Goal: Information Seeking & Learning: Learn about a topic

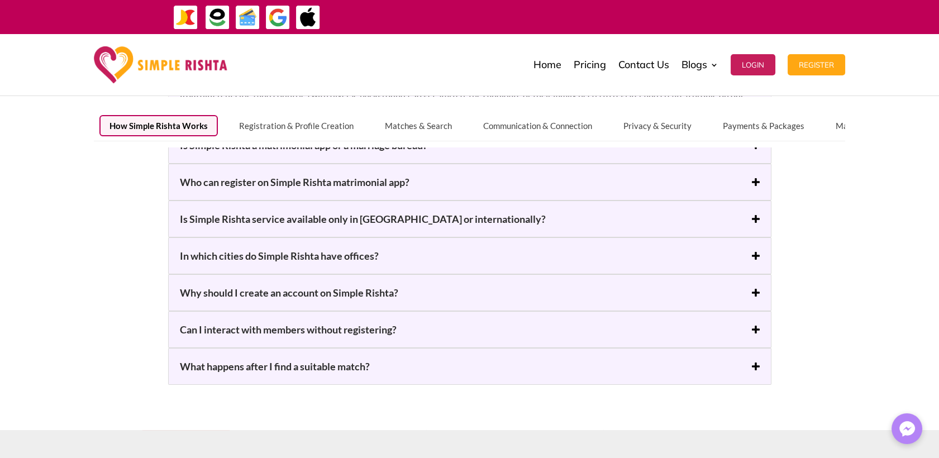
scroll to position [186, 0]
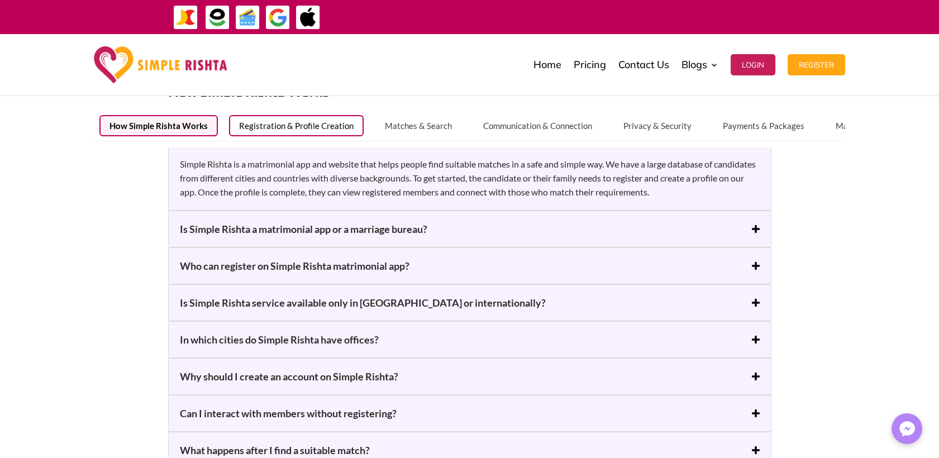
click at [303, 123] on button "Registration & Profile Creation" at bounding box center [296, 125] width 135 height 21
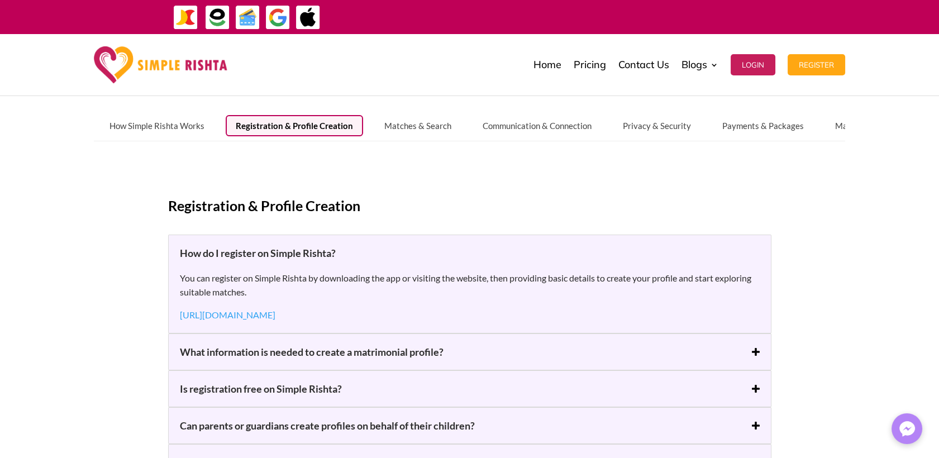
scroll to position [124, 0]
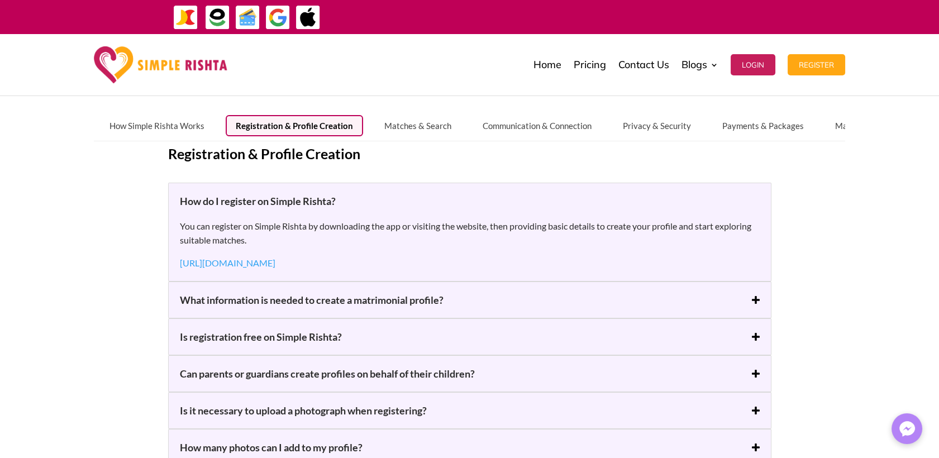
click at [753, 296] on h5 "What information is needed to create a matrimonial profile?" at bounding box center [470, 299] width 580 height 13
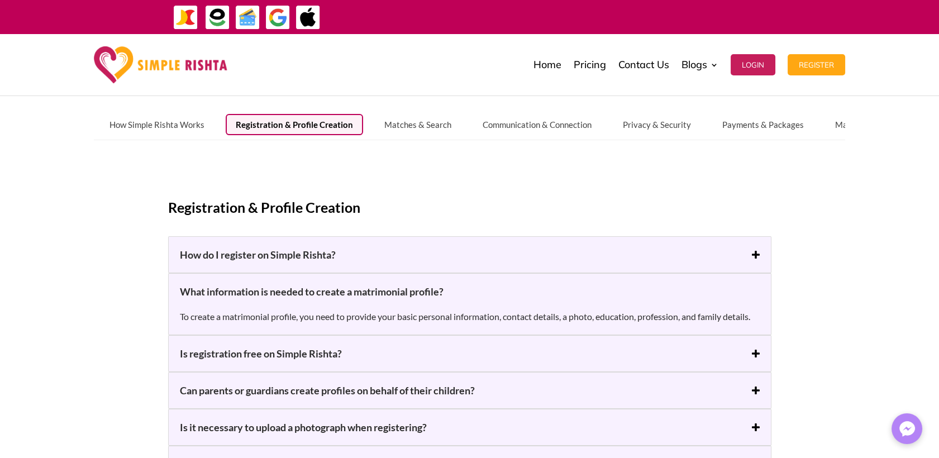
scroll to position [0, 0]
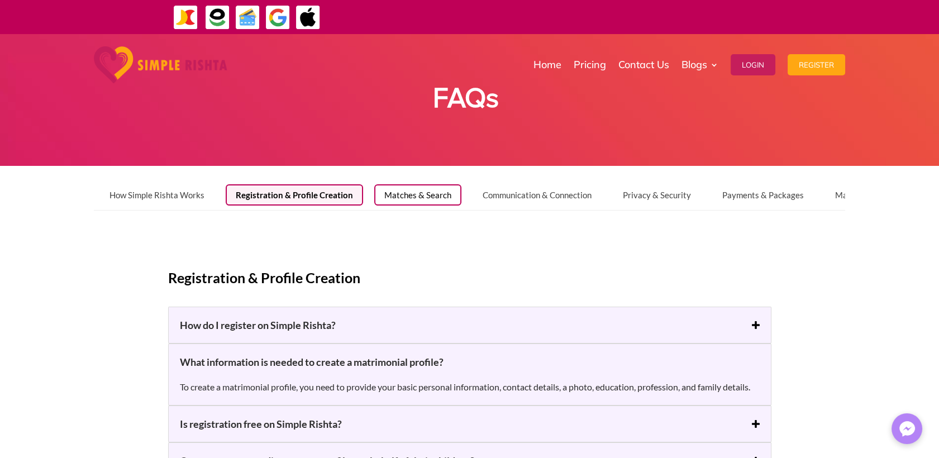
click at [418, 198] on button "Matches & Search" at bounding box center [417, 194] width 87 height 21
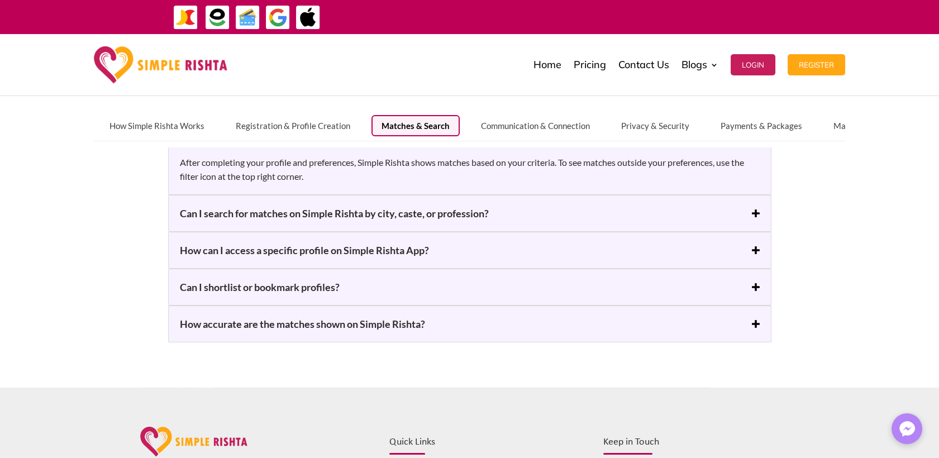
scroll to position [186, 0]
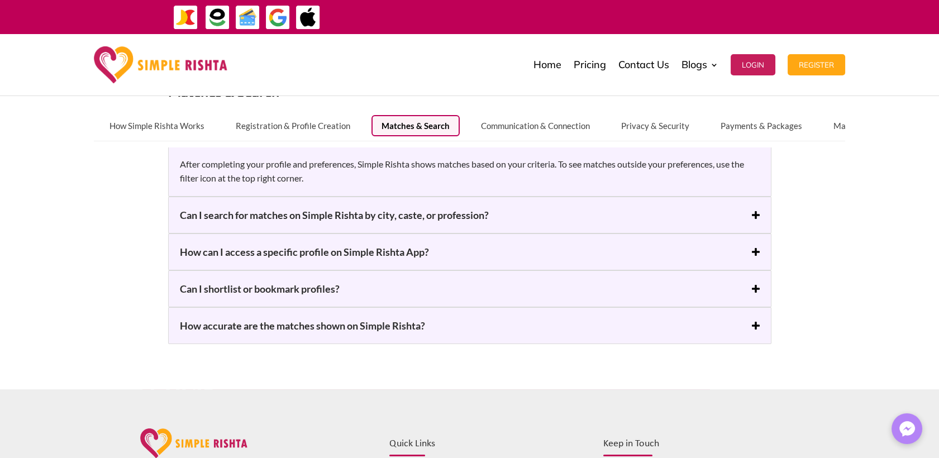
click at [335, 254] on h5 "How can I access a specific profile on Simple Rishta App?" at bounding box center [470, 251] width 580 height 13
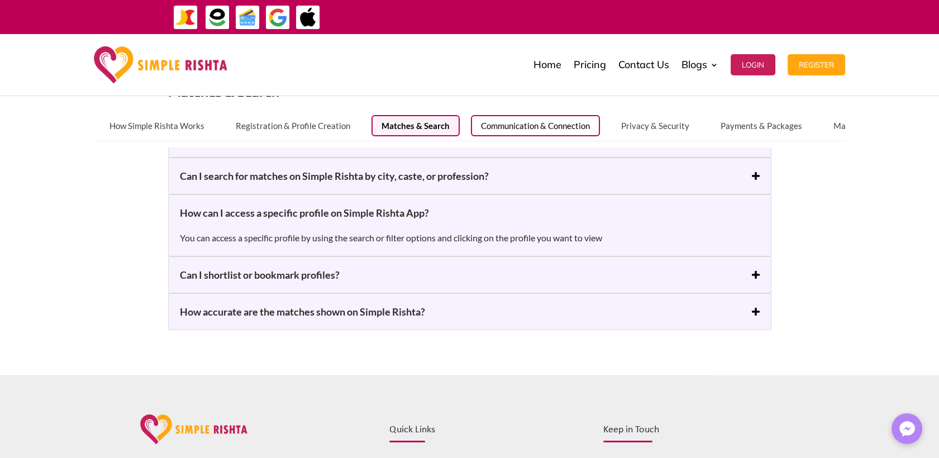
click at [525, 126] on button "Communication & Connection" at bounding box center [535, 125] width 129 height 21
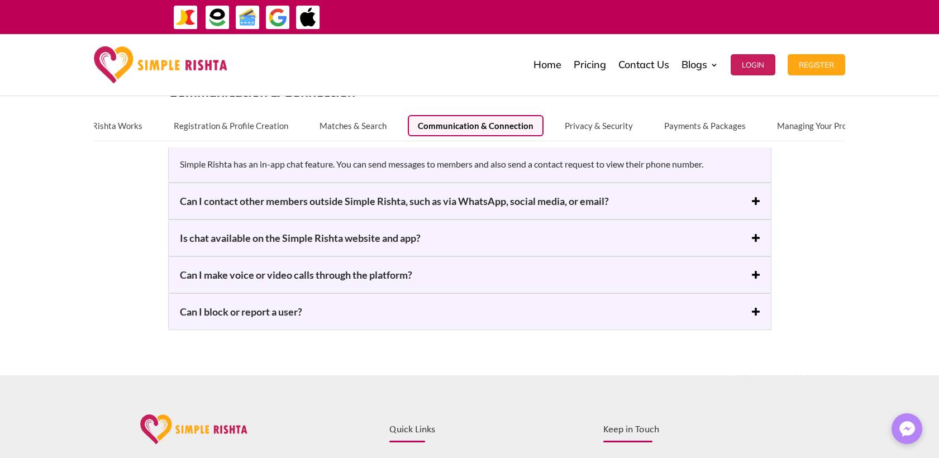
scroll to position [0, 0]
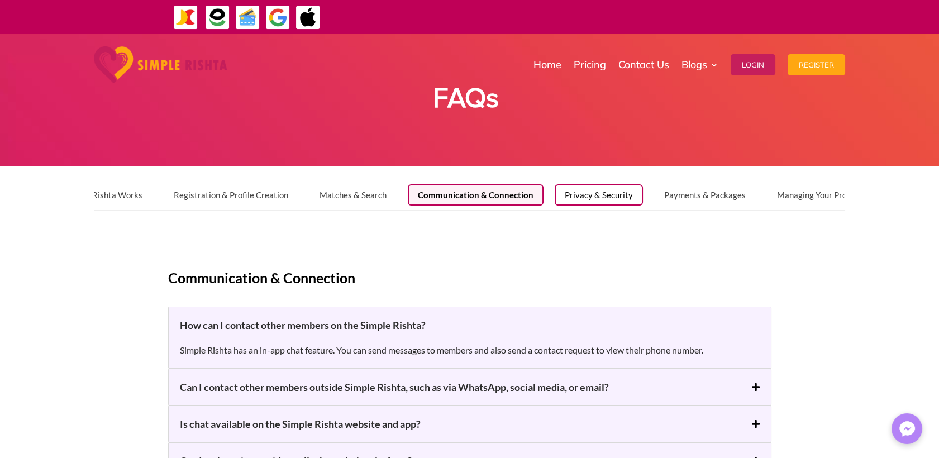
click at [595, 196] on button "Privacy & Security" at bounding box center [599, 194] width 88 height 21
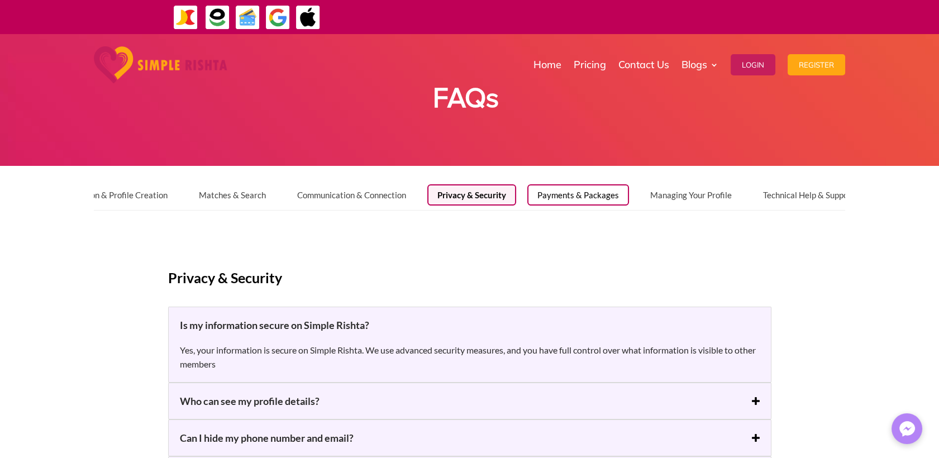
click at [563, 194] on button "Payments & Packages" at bounding box center [578, 194] width 102 height 21
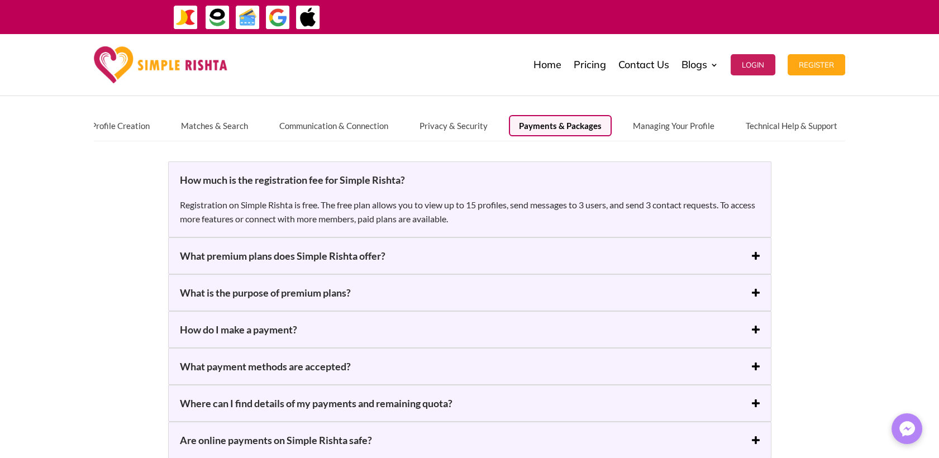
scroll to position [124, 0]
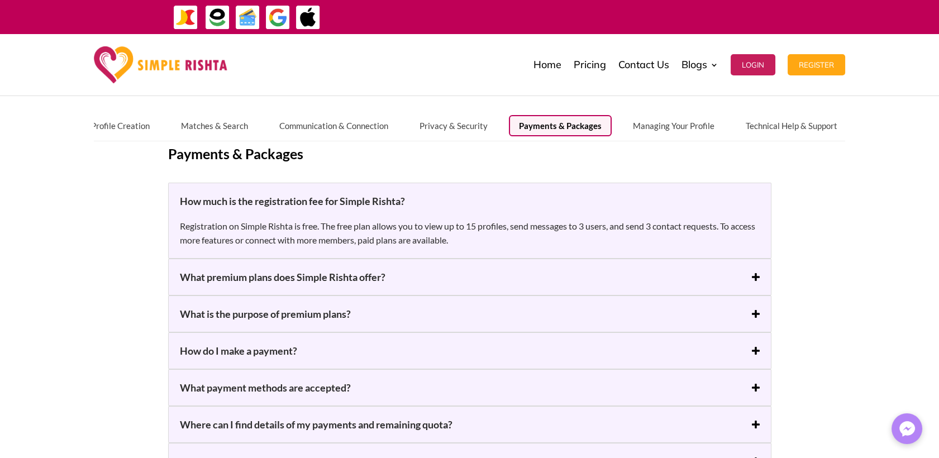
click at [373, 277] on h5 "What premium plans does Simple Rishta offer?" at bounding box center [470, 276] width 580 height 13
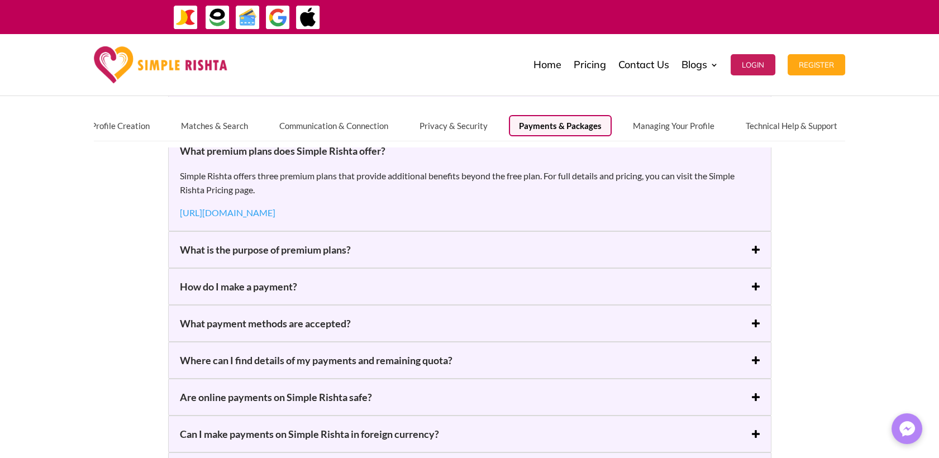
scroll to position [248, 0]
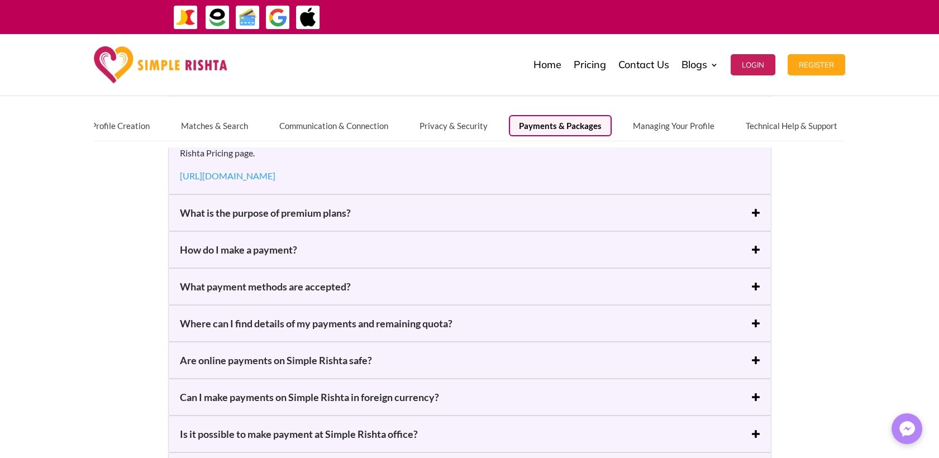
click at [333, 211] on h5 "What is the purpose of premium plans?" at bounding box center [470, 212] width 580 height 13
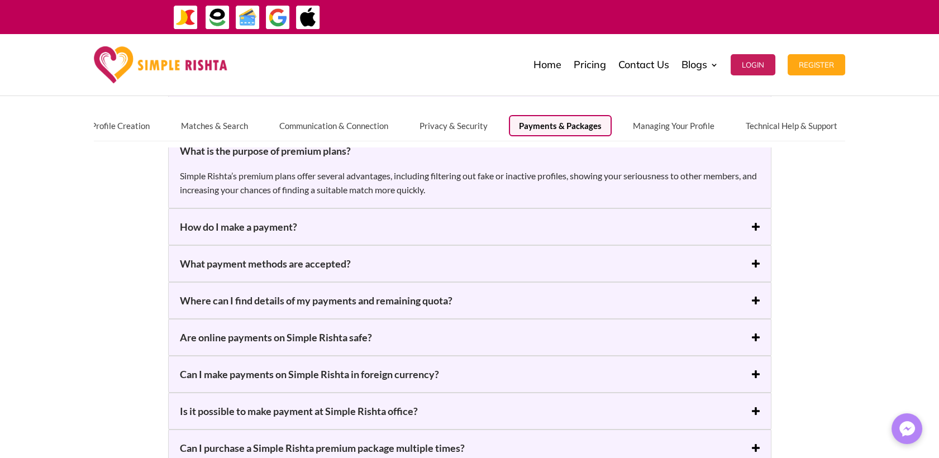
click at [281, 217] on div "How do I make a payment? You can make a payment on Simple Rishta by selecting a…" at bounding box center [469, 226] width 603 height 37
click at [282, 227] on h5 "How do I make a payment?" at bounding box center [470, 226] width 580 height 13
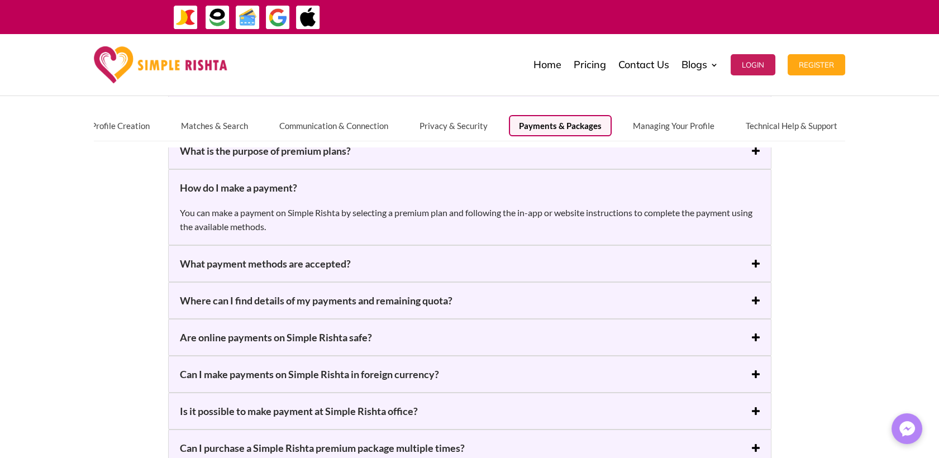
click at [268, 266] on h5 "What payment methods are accepted?" at bounding box center [470, 263] width 580 height 13
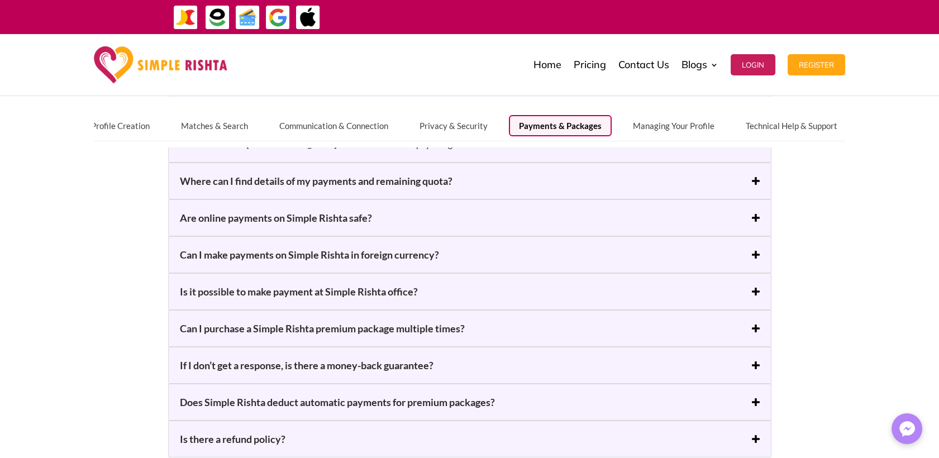
scroll to position [372, 0]
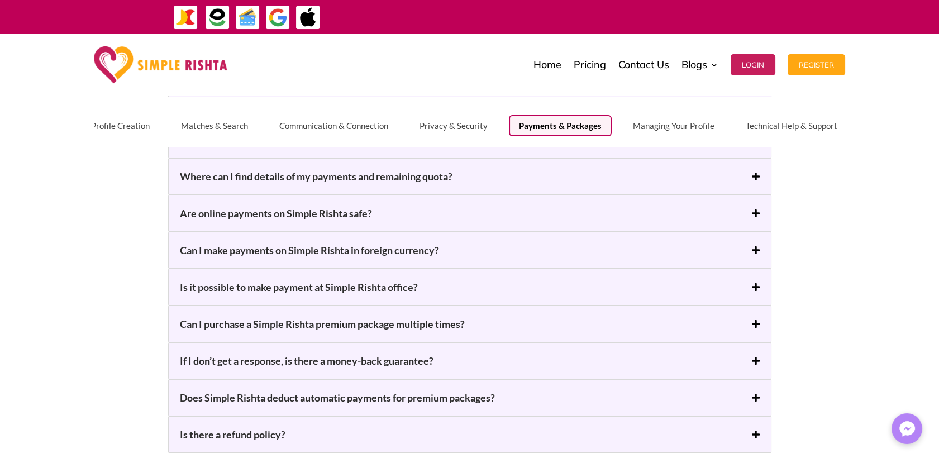
click at [366, 173] on h5 "Where can I find details of my payments and remaining quota?" at bounding box center [470, 176] width 580 height 13
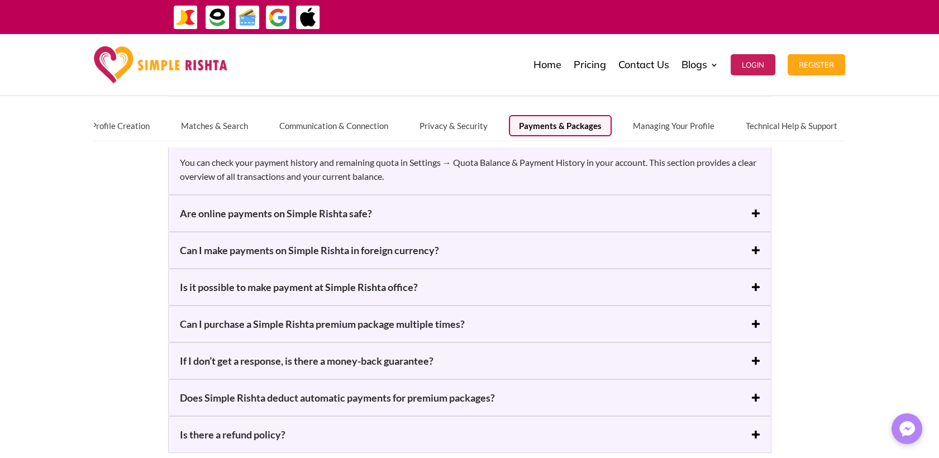
click at [288, 209] on h5 "Are online payments on Simple Rishta safe?" at bounding box center [470, 213] width 580 height 13
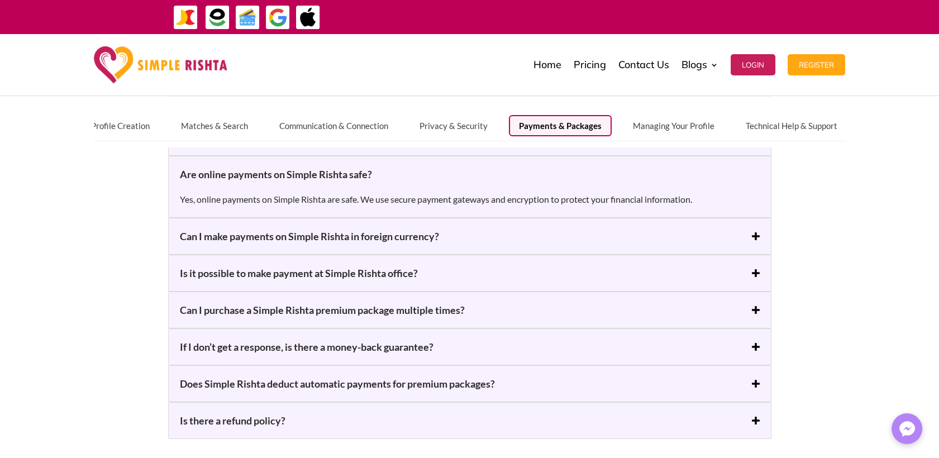
click at [277, 233] on h5 "Can I make payments on Simple Rishta in foreign currency?" at bounding box center [470, 236] width 580 height 13
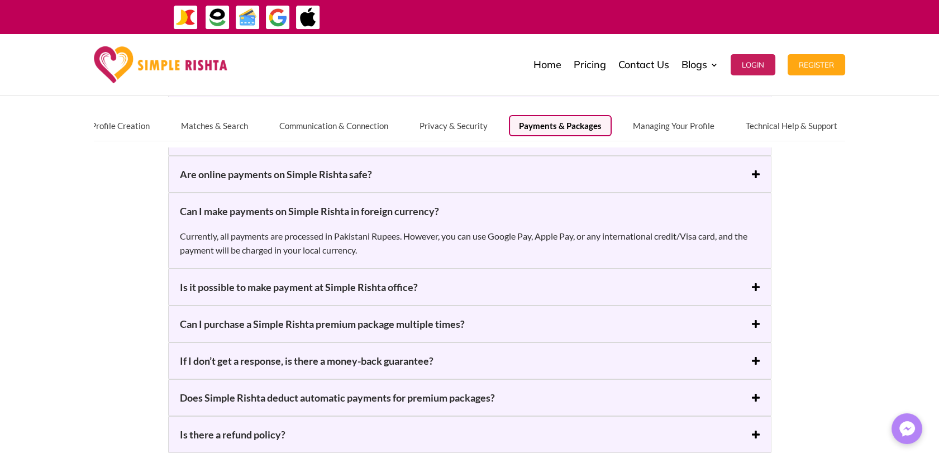
click at [302, 287] on h5 "Is it possible to make payment at Simple Rishta office?" at bounding box center [470, 286] width 580 height 13
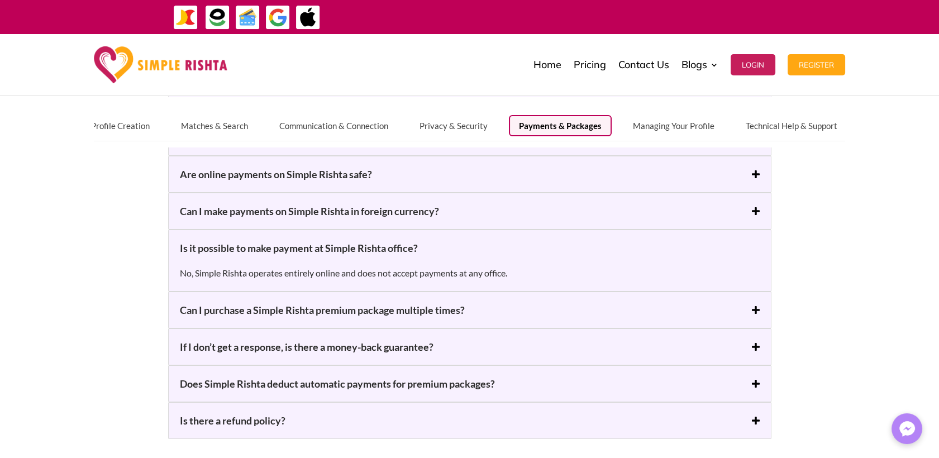
click at [287, 313] on h5 "Can I purchase a Simple Rishta premium package multiple times?" at bounding box center [470, 309] width 580 height 13
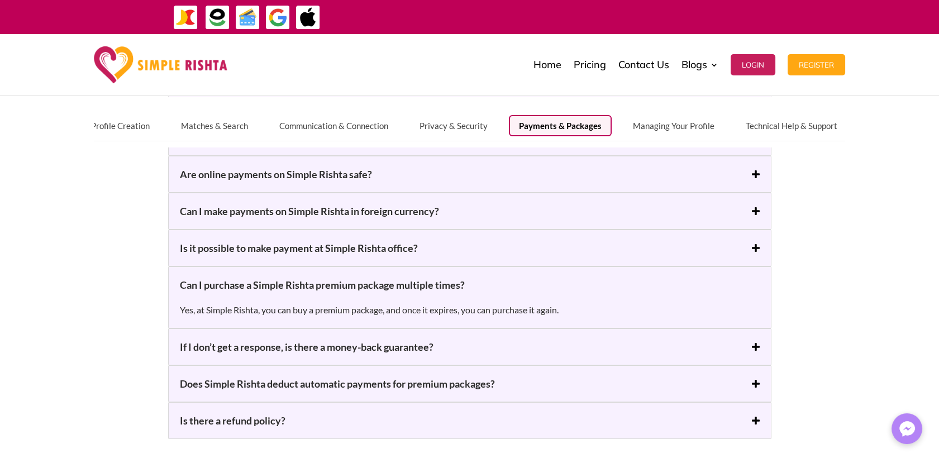
click at [301, 351] on h5 "If I don’t get a response, is there a money-back guarantee?" at bounding box center [470, 346] width 580 height 13
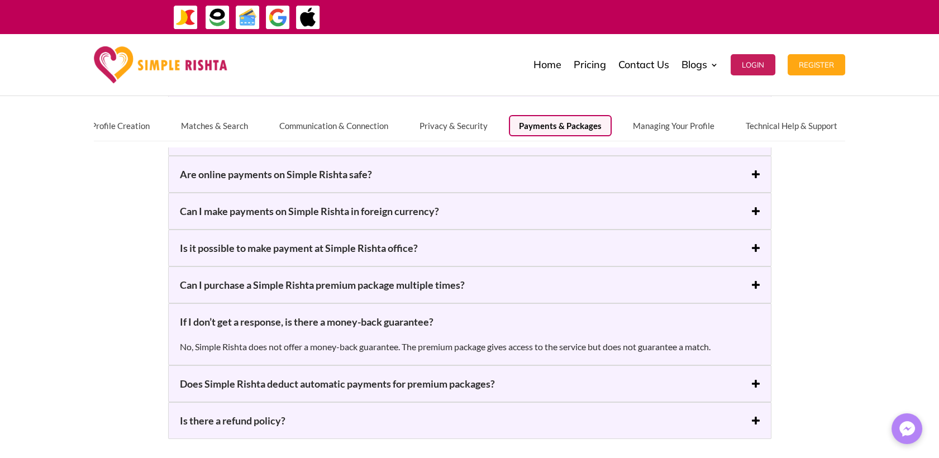
click at [281, 388] on h5 "Does Simple Rishta deduct automatic payments for premium packages?" at bounding box center [470, 383] width 580 height 13
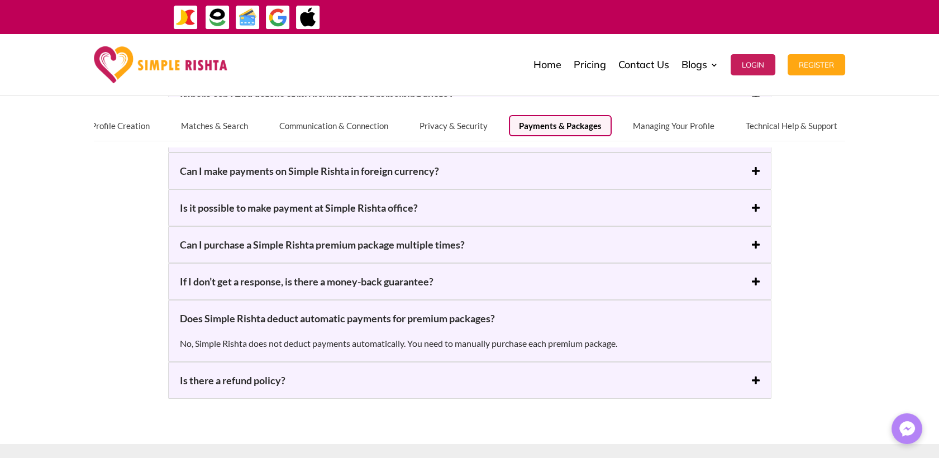
scroll to position [434, 0]
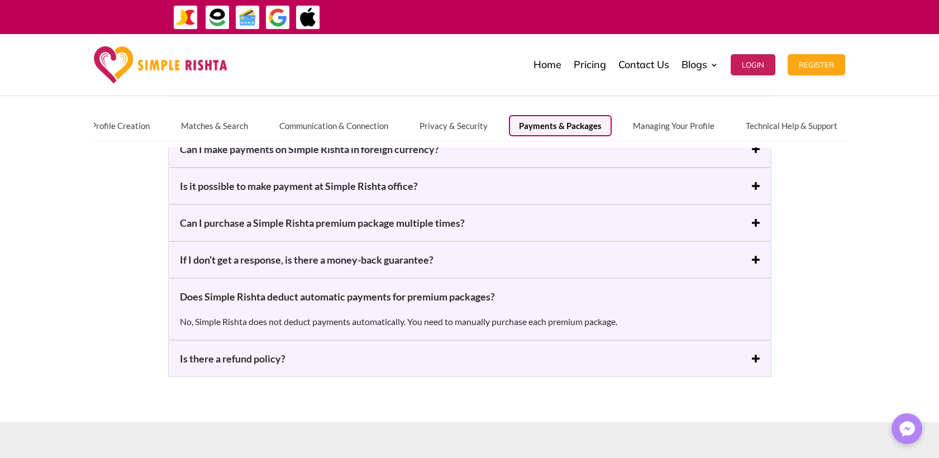
click at [254, 357] on h5 "Is there a refund policy?" at bounding box center [470, 358] width 580 height 13
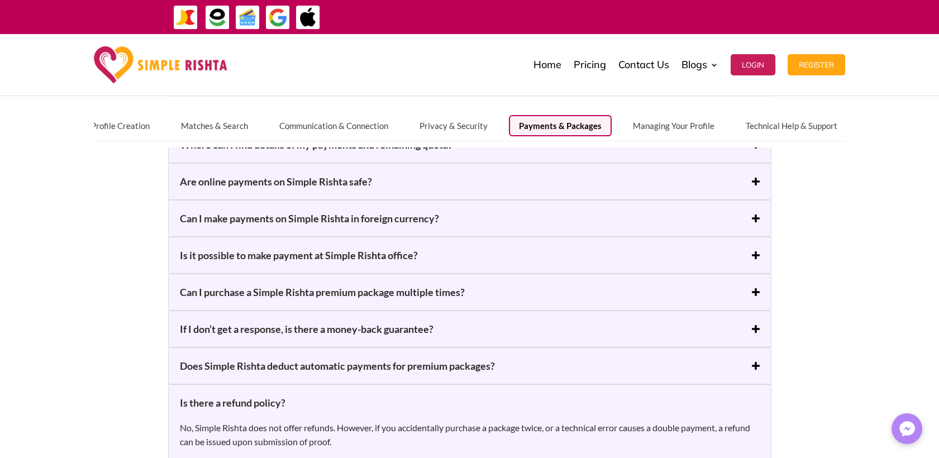
scroll to position [62, 0]
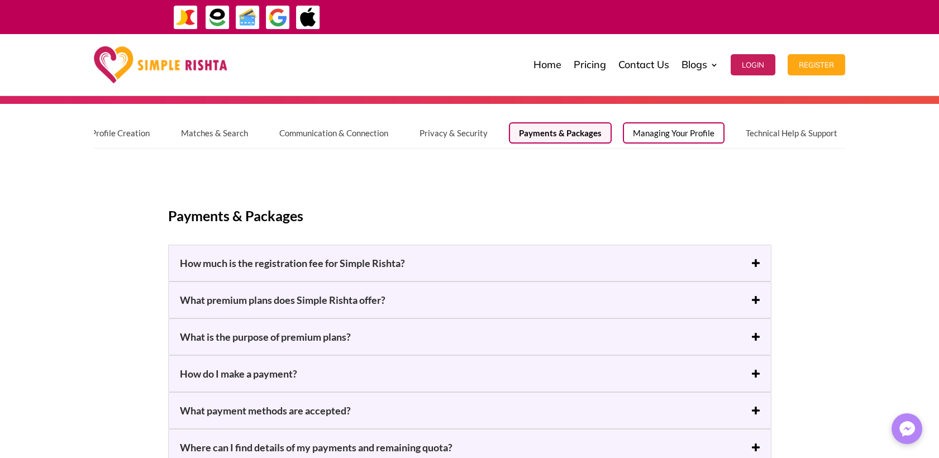
click at [659, 128] on button "Managing Your Profile" at bounding box center [674, 132] width 102 height 21
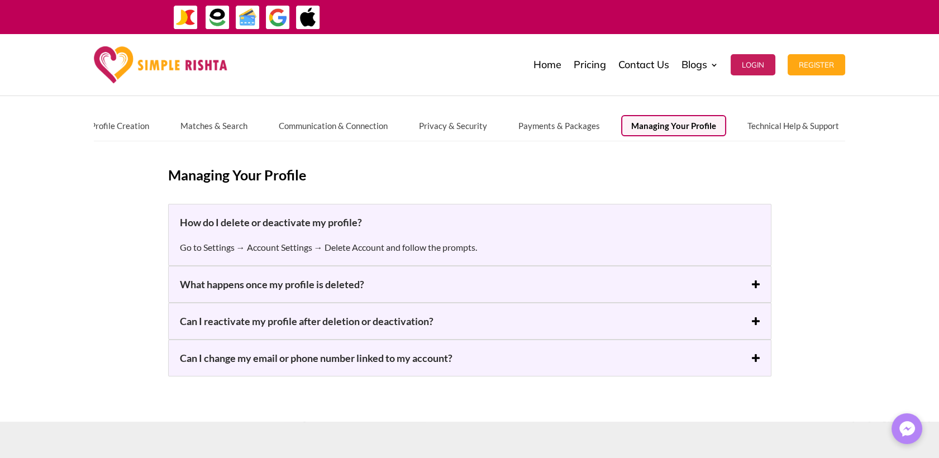
scroll to position [124, 0]
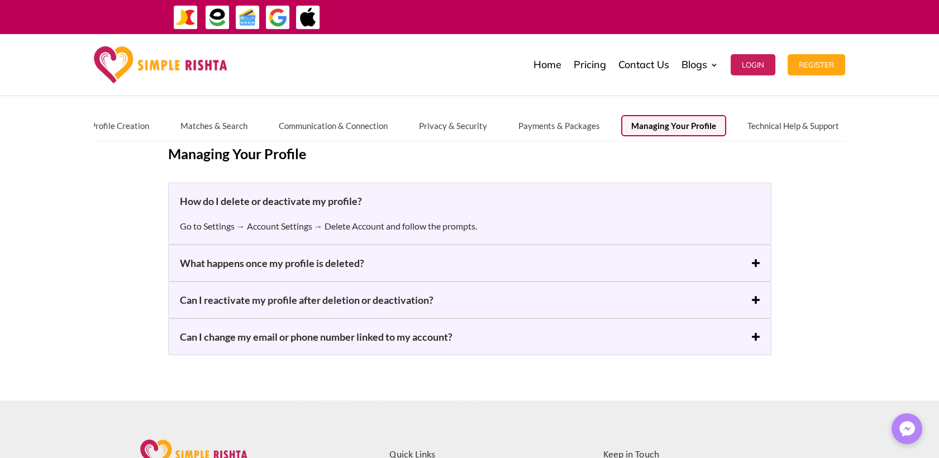
click at [322, 263] on h5 "What happens once my profile is deleted?" at bounding box center [470, 262] width 580 height 13
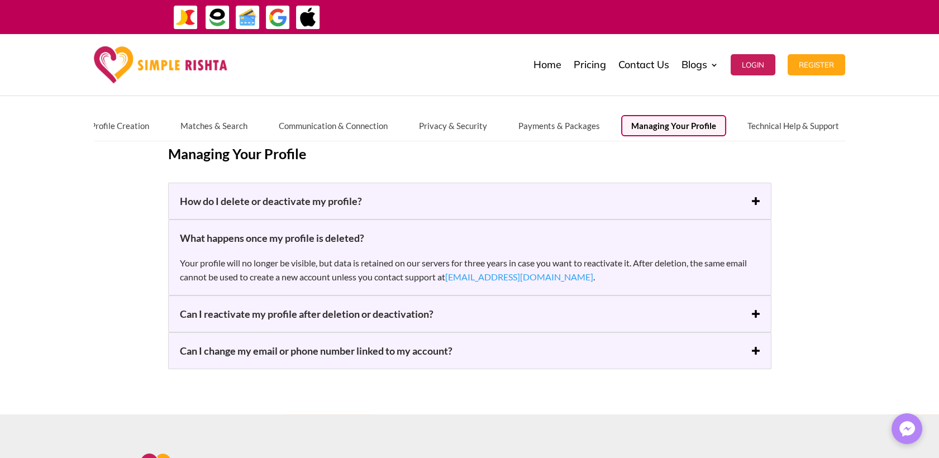
click at [276, 317] on h5 "Can I reactivate my profile after deletion or deactivation?" at bounding box center [470, 313] width 580 height 13
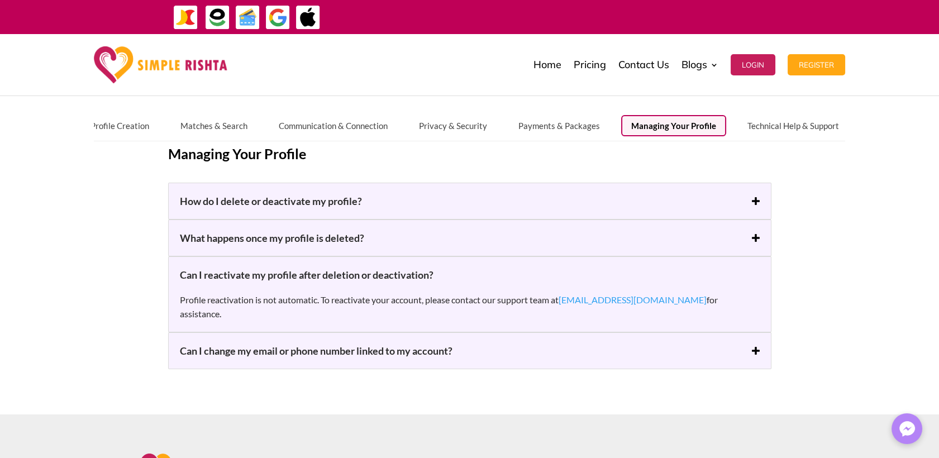
click at [268, 344] on h5 "Can I change my email or phone number linked to my account?" at bounding box center [470, 350] width 580 height 13
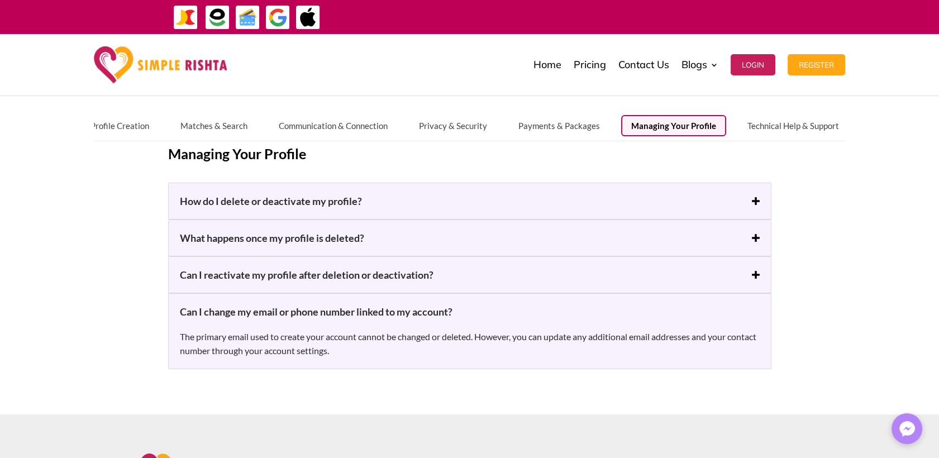
scroll to position [0, 0]
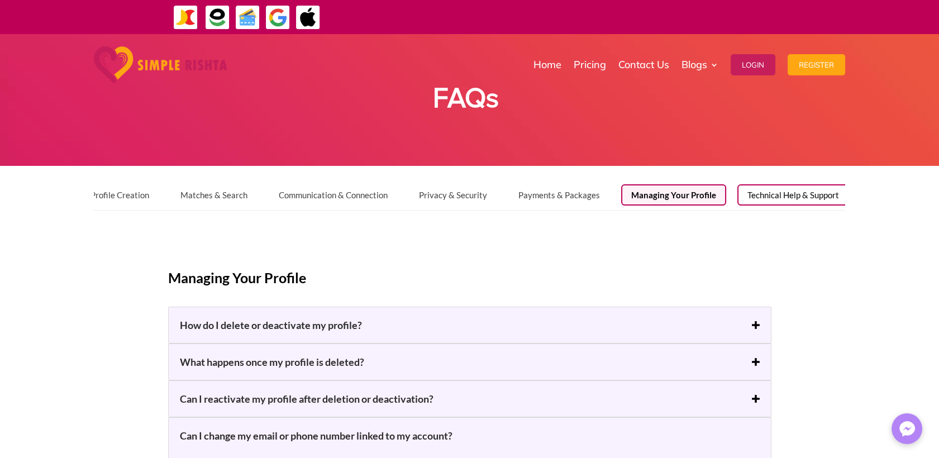
click at [790, 196] on button "Technical Help & Support" at bounding box center [793, 194] width 112 height 21
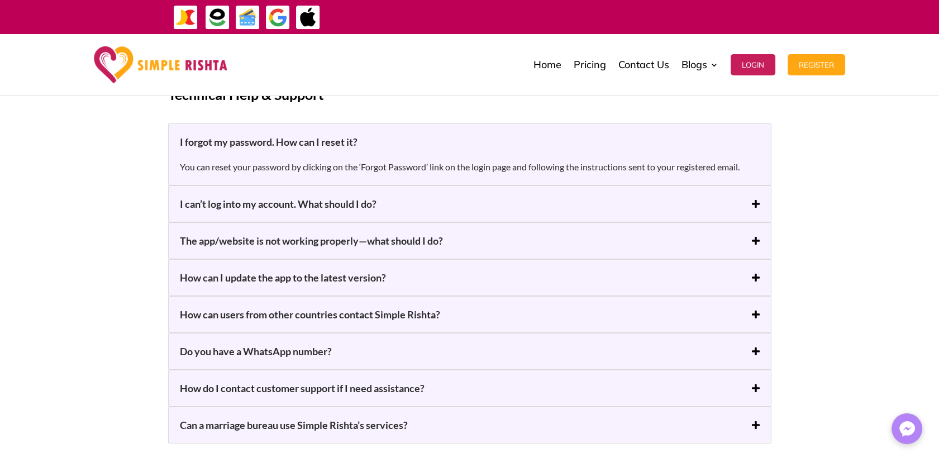
scroll to position [186, 0]
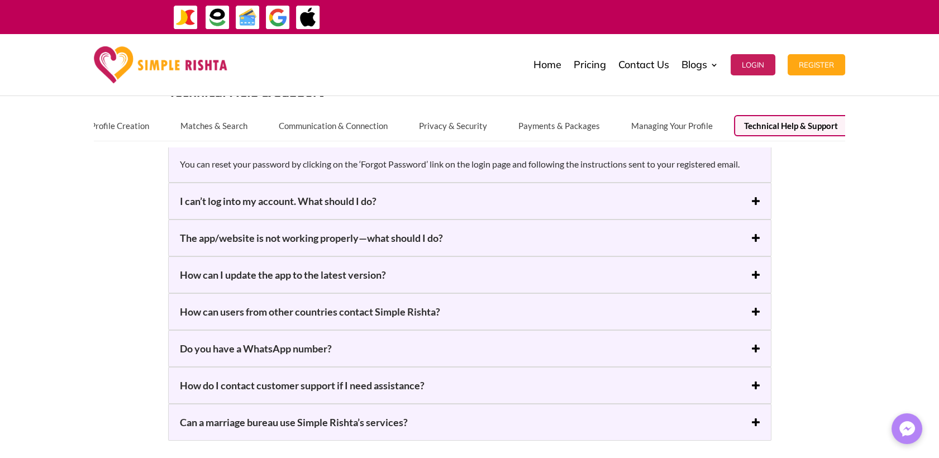
click at [296, 208] on div "I can’t log into my account. What should I do? Check your email and password, t…" at bounding box center [469, 201] width 603 height 37
click at [296, 203] on h5 "I can’t log into my account. What should I do?" at bounding box center [470, 200] width 580 height 13
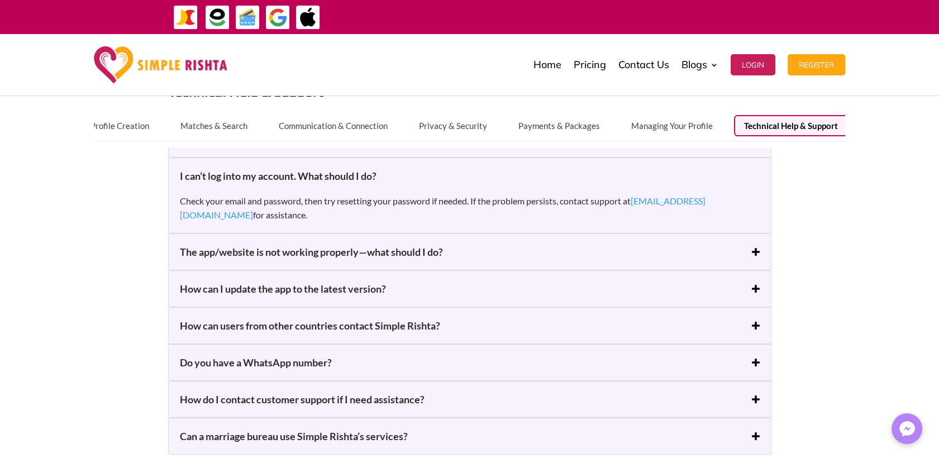
click at [311, 255] on h5 "The app/website is not working properly—what should I do?" at bounding box center [470, 251] width 580 height 13
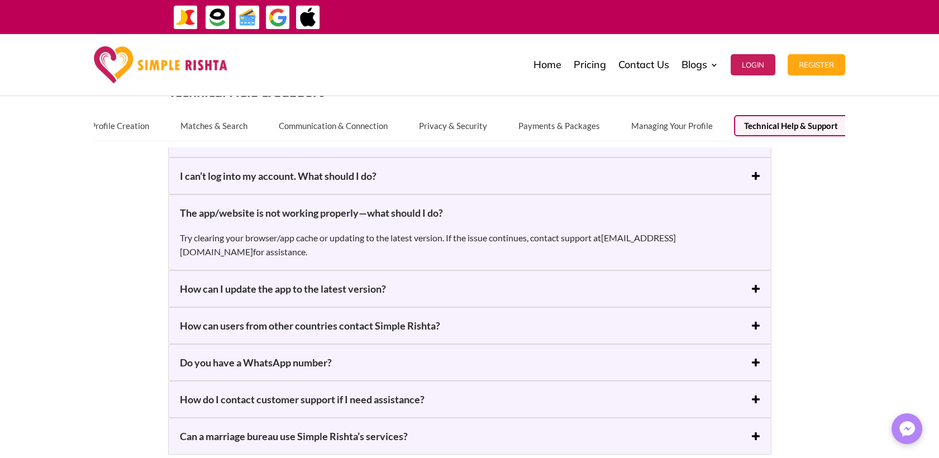
click at [659, 241] on p "Try clearing your browser/app cache or updating to the latest version. If the i…" at bounding box center [470, 245] width 580 height 28
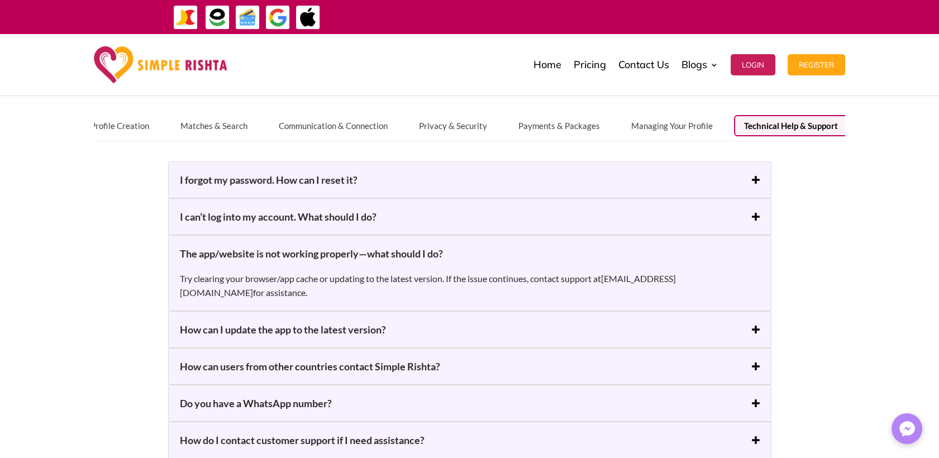
scroll to position [124, 0]
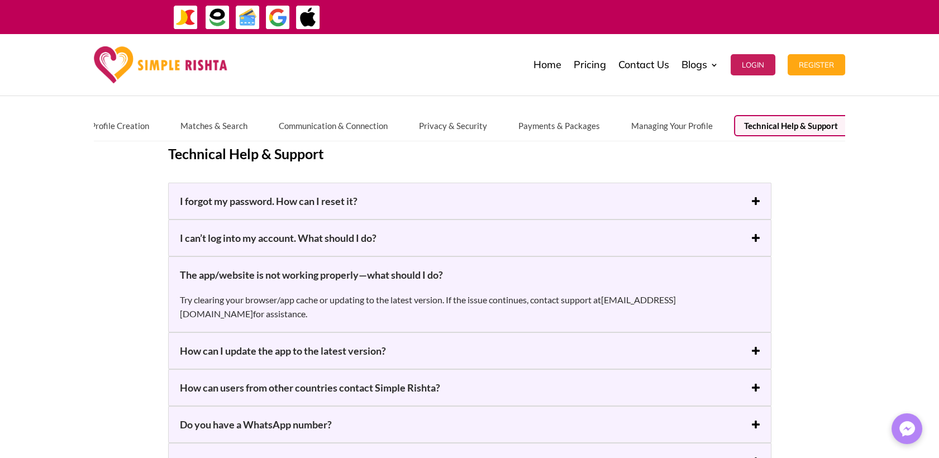
click at [357, 238] on h5 "I can’t log into my account. What should I do?" at bounding box center [470, 237] width 580 height 13
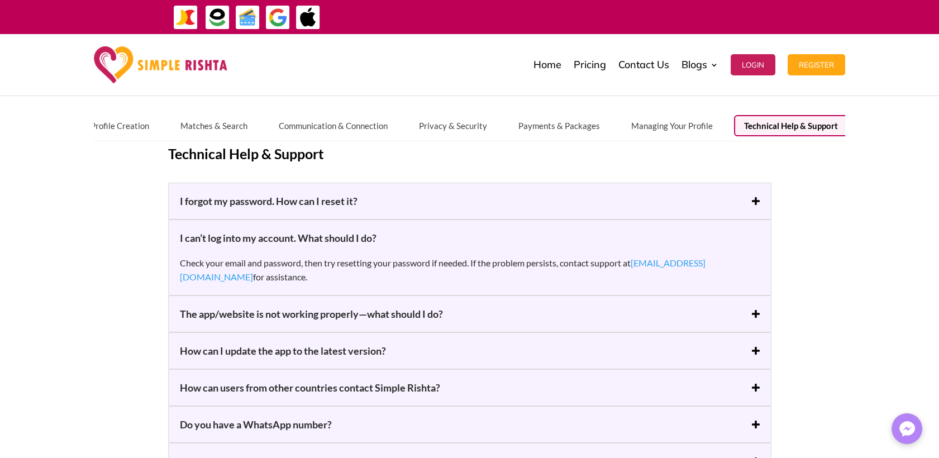
click at [675, 259] on link "[EMAIL_ADDRESS][DOMAIN_NAME]" at bounding box center [443, 270] width 526 height 25
click at [751, 314] on h5 "The app/website is not working properly—what should I do?" at bounding box center [470, 313] width 580 height 13
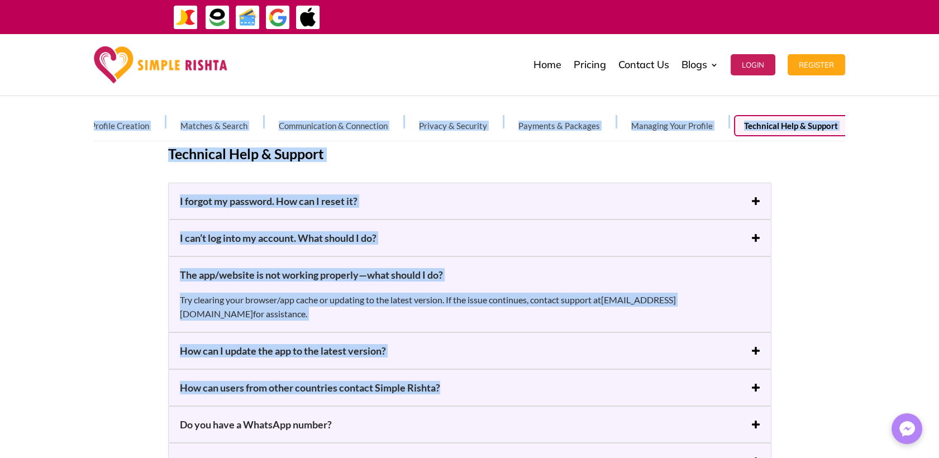
drag, startPoint x: 161, startPoint y: 111, endPoint x: 839, endPoint y: 380, distance: 729.0
click at [839, 380] on div "FAQs How Simple Rishta Works Registration & Profile Creation Matches & Search C…" at bounding box center [469, 236] width 939 height 652
click at [839, 378] on div "Technical Help & Support I forgot my password. How can I reset it? You can rese…" at bounding box center [469, 331] width 939 height 461
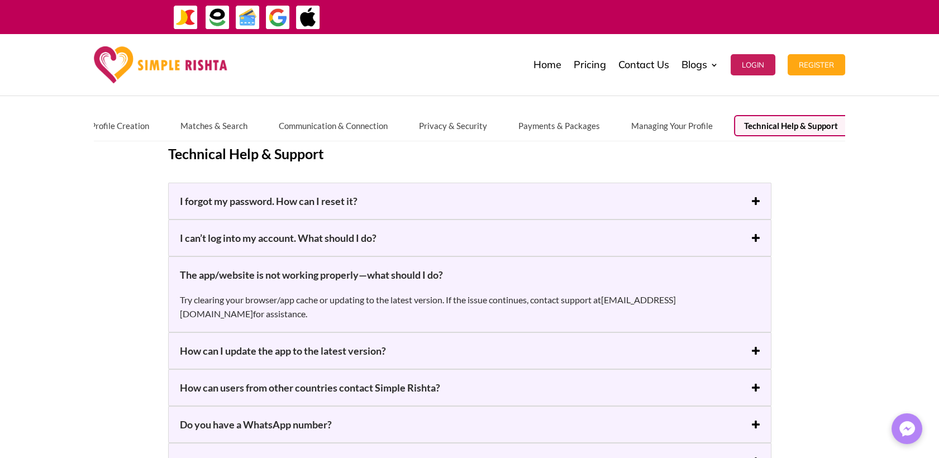
click at [707, 418] on h5 "Do you have a WhatsApp number?" at bounding box center [470, 424] width 580 height 13
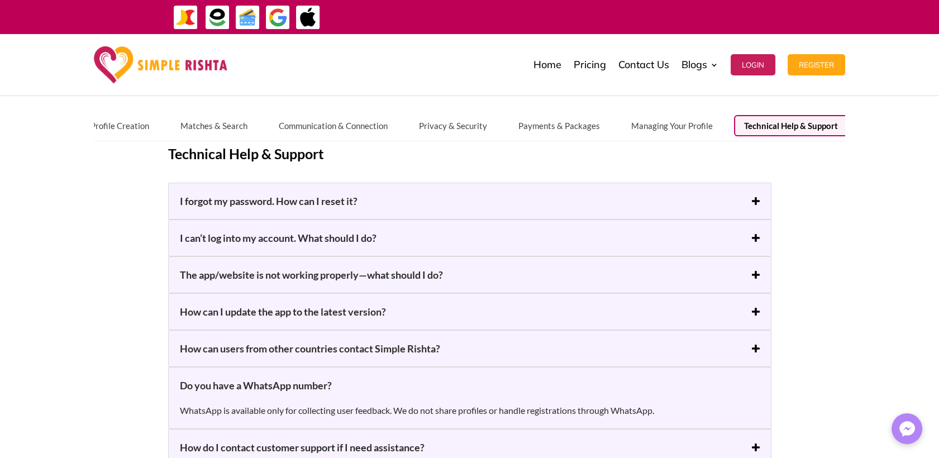
click at [594, 275] on h5 "The app/website is not working properly—what should I do?" at bounding box center [470, 274] width 580 height 13
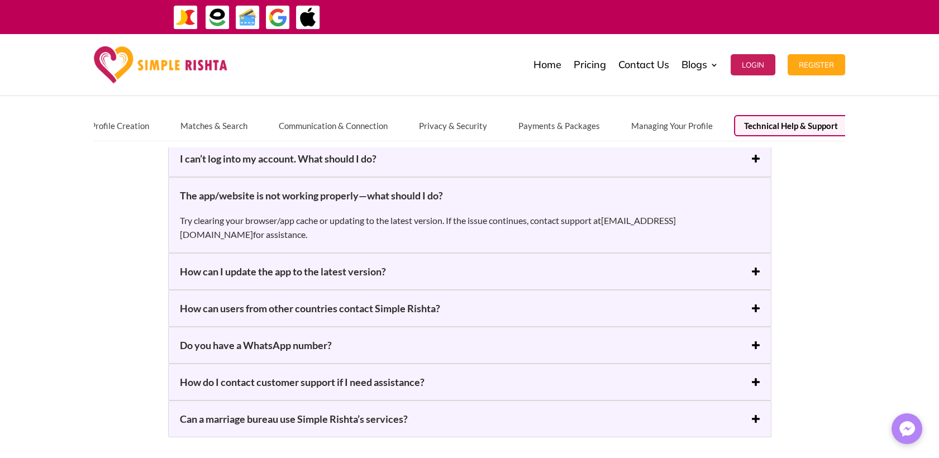
scroll to position [248, 0]
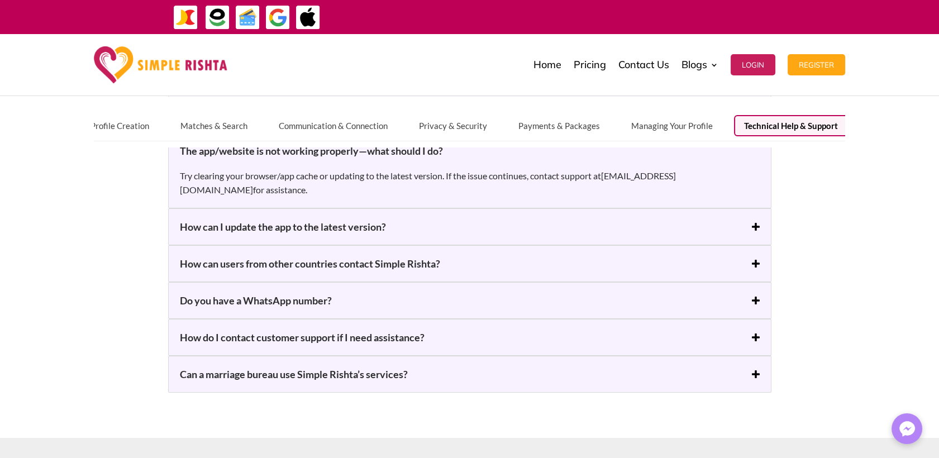
click at [249, 220] on h5 "How can I update the app to the latest version?" at bounding box center [470, 226] width 580 height 13
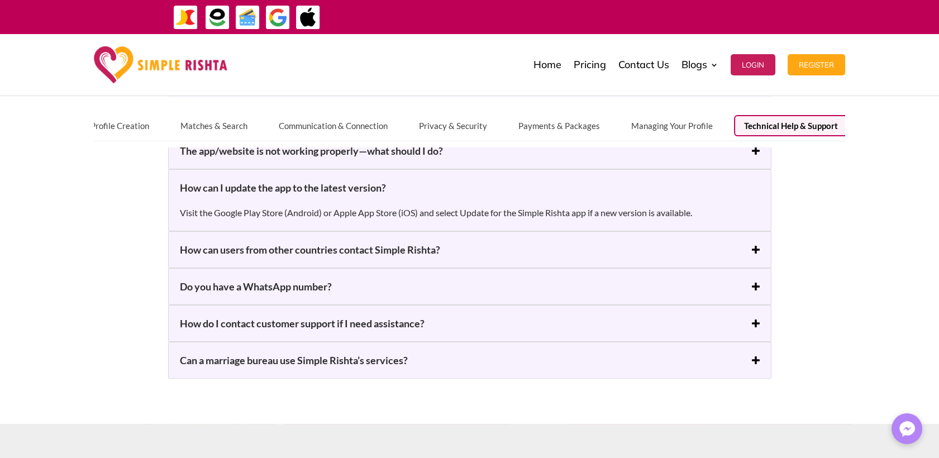
click at [359, 252] on h5 "How can users from other countries contact Simple Rishta?" at bounding box center [470, 249] width 580 height 13
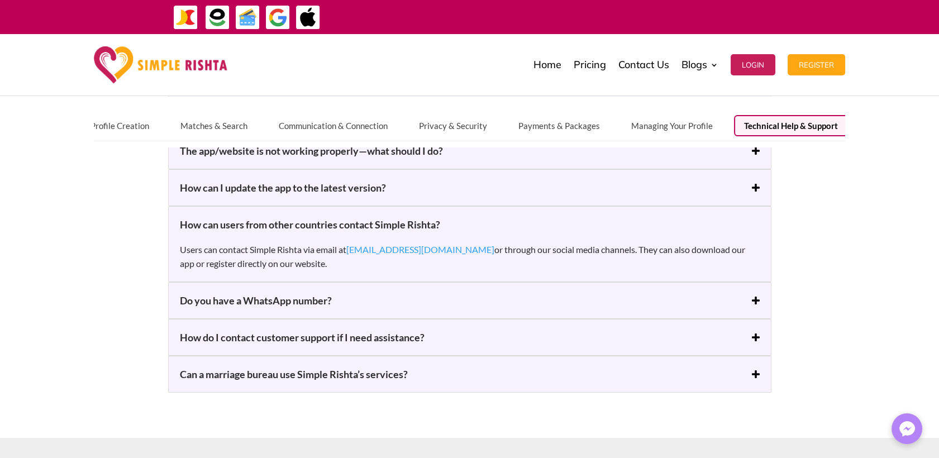
click at [309, 305] on h5 "Do you have a WhatsApp number?" at bounding box center [470, 300] width 580 height 13
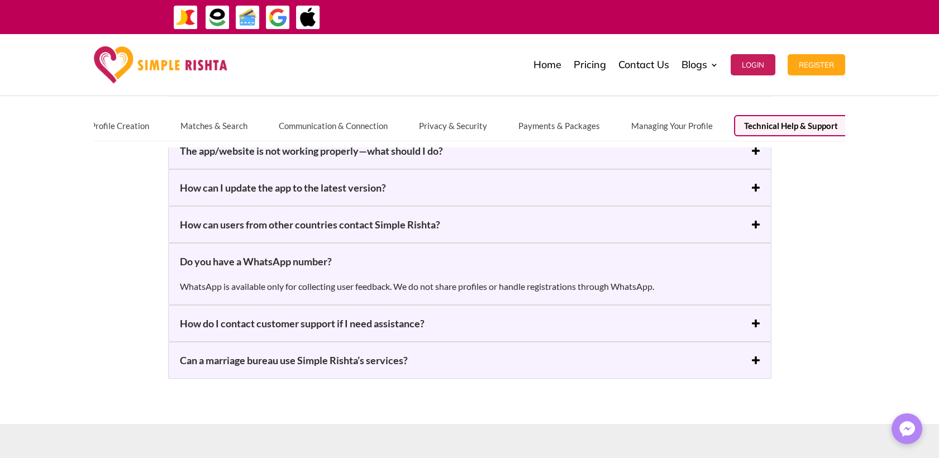
click at [308, 319] on h5 "How do I contact customer support if I need assistance?" at bounding box center [470, 323] width 580 height 13
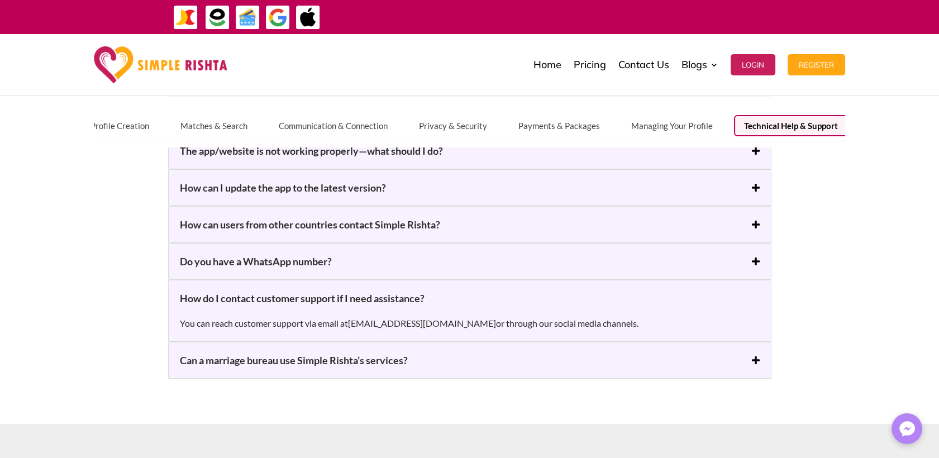
click at [883, 131] on div "How Simple Rishta Works Registration & Profile Creation Matches & Search Commun…" at bounding box center [469, 122] width 939 height 50
click at [383, 363] on h5 "Can a marriage bureau use Simple Rishta’s services?" at bounding box center [470, 360] width 580 height 13
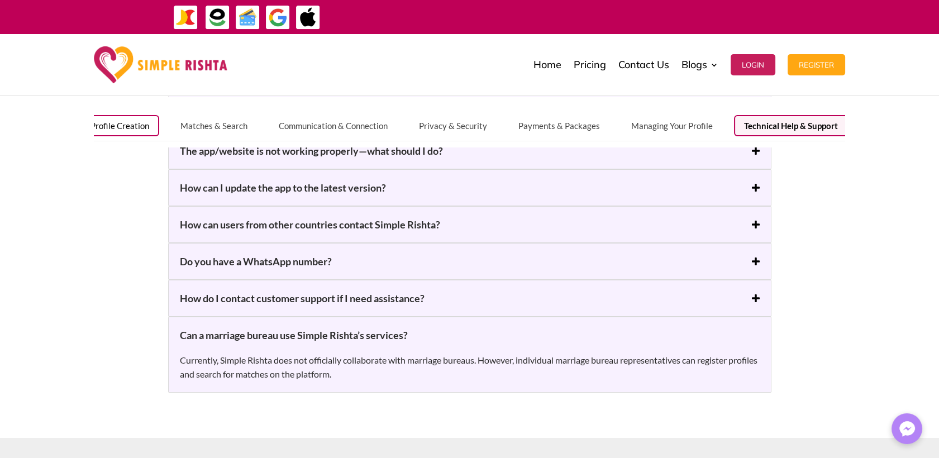
click at [110, 122] on button "Registration & Profile Creation" at bounding box center [92, 125] width 135 height 21
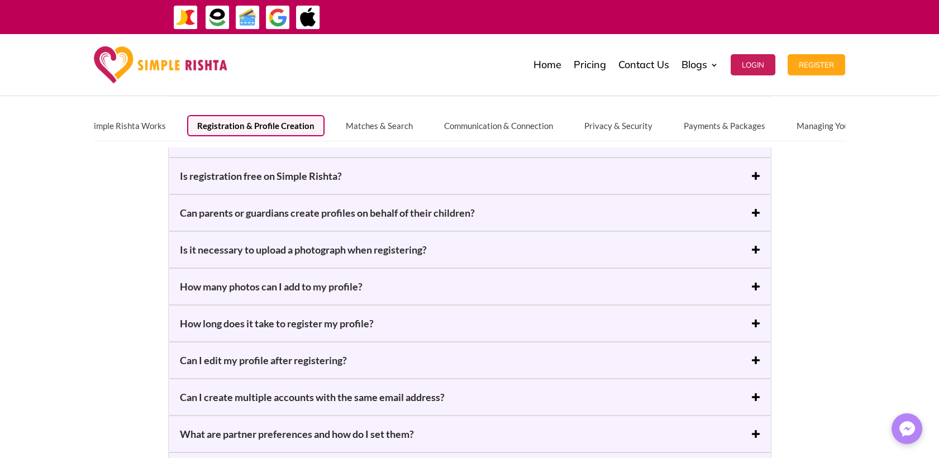
scroll to position [0, 0]
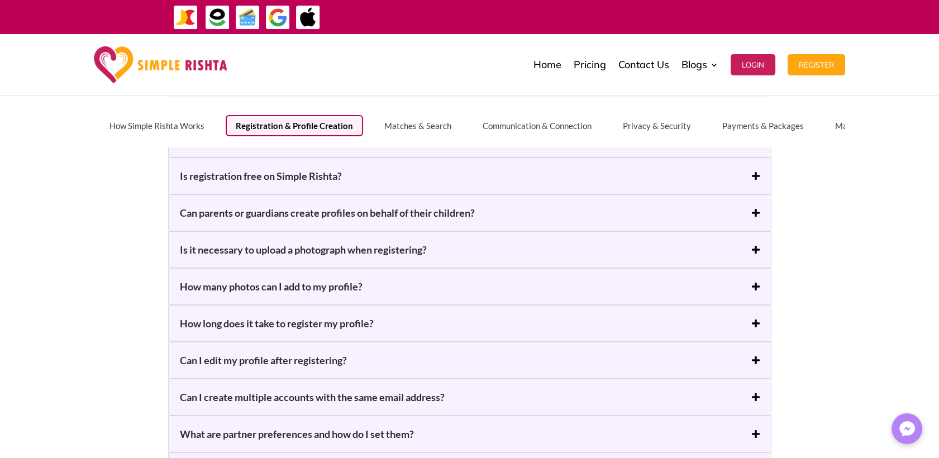
click at [110, 122] on button "How Simple Rishta Works" at bounding box center [156, 125] width 115 height 21
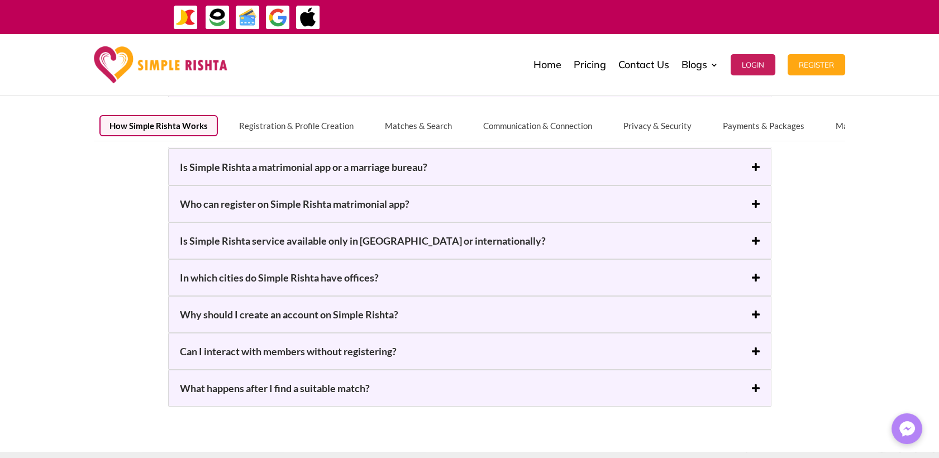
click at [241, 202] on h5 "Who can register on Simple Rishta matrimonial app?" at bounding box center [470, 203] width 580 height 13
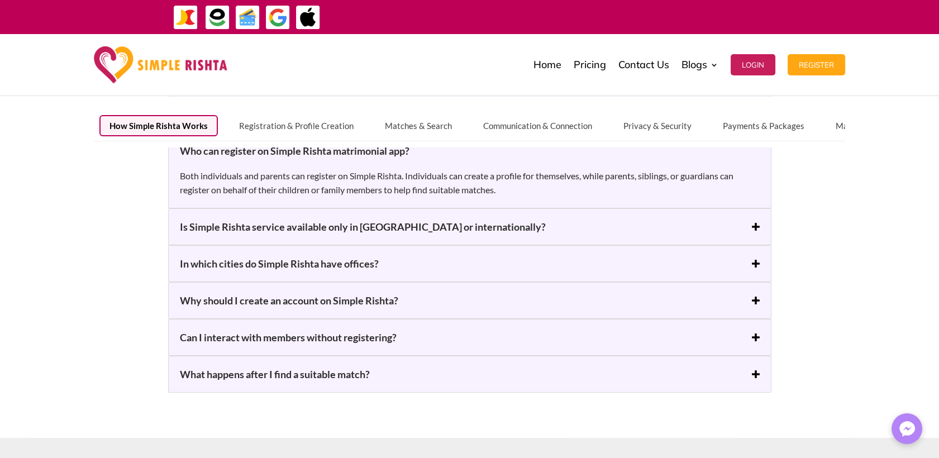
click at [306, 223] on h5 "Is Simple Rishta service available only in Pakistan or internationally?" at bounding box center [470, 226] width 580 height 13
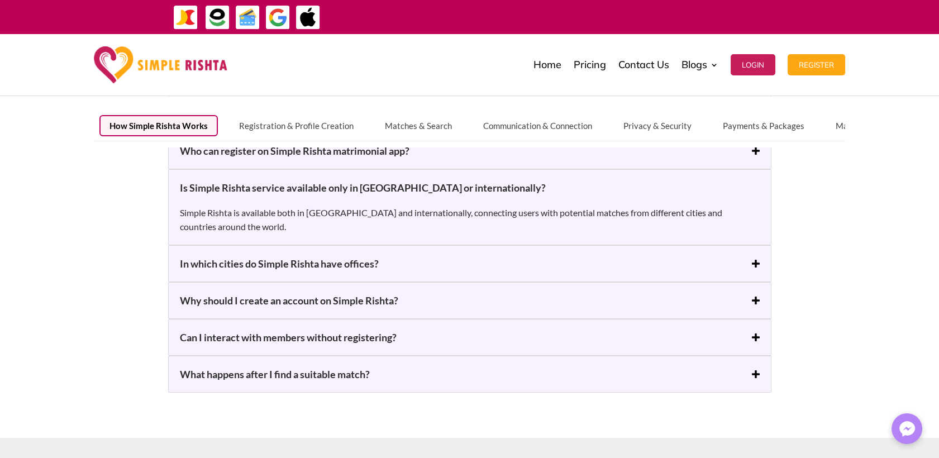
click at [236, 259] on h5 "In which cities do Simple Rishta have offices?" at bounding box center [470, 263] width 580 height 13
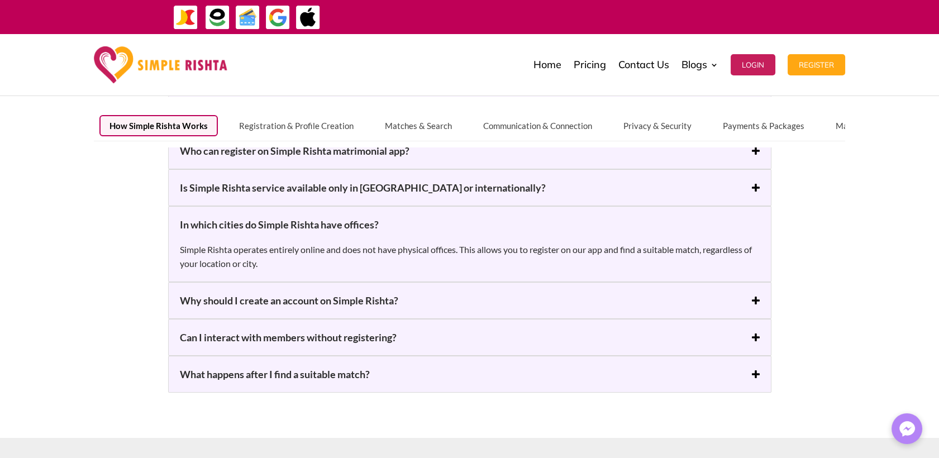
click at [258, 301] on h5 "Why should I create an account on Simple Rishta?" at bounding box center [470, 300] width 580 height 13
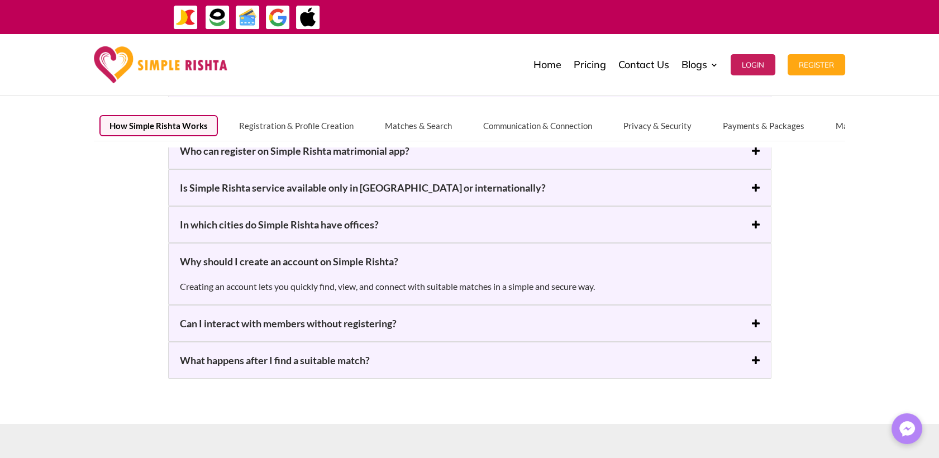
click at [296, 325] on h5 "Can I interact with members without registering?" at bounding box center [470, 323] width 580 height 13
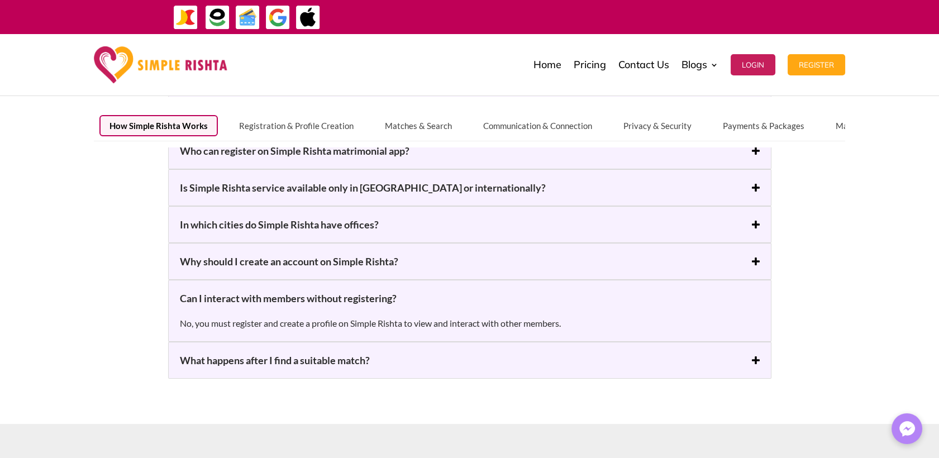
click at [327, 355] on h5 "What happens after I find a suitable match?" at bounding box center [470, 360] width 580 height 13
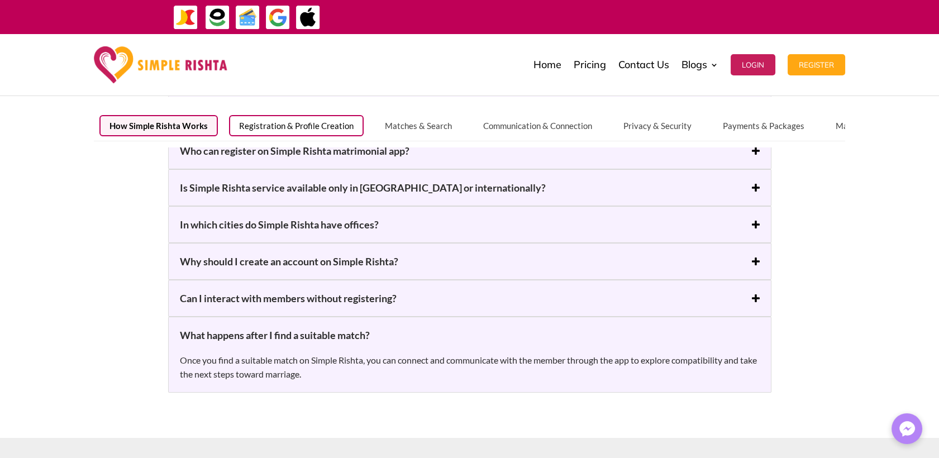
click at [293, 126] on button "Registration & Profile Creation" at bounding box center [296, 125] width 135 height 21
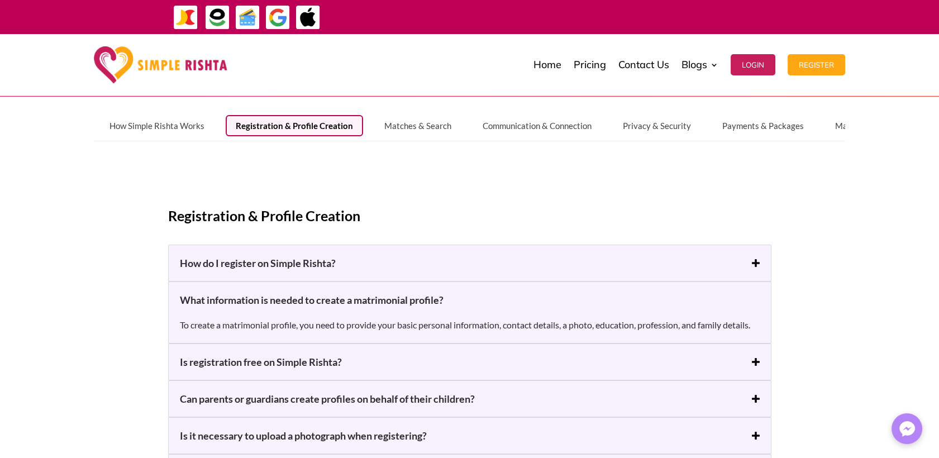
scroll to position [124, 0]
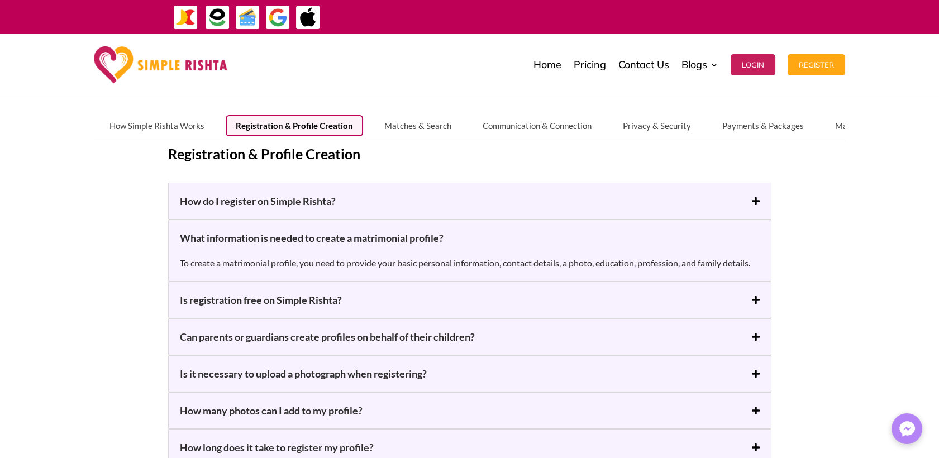
click at [239, 204] on h5 "How do I register on Simple Rishta?" at bounding box center [470, 200] width 580 height 13
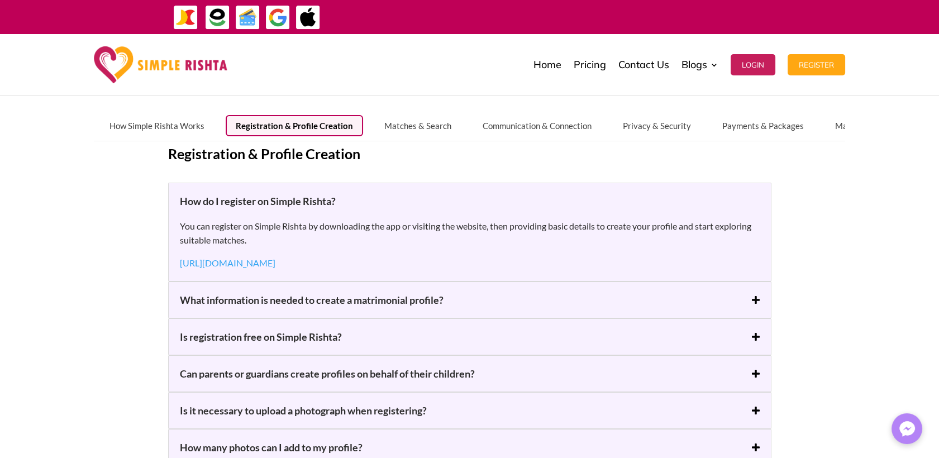
click at [246, 306] on h5 "What information is needed to create a matrimonial profile?" at bounding box center [470, 299] width 580 height 13
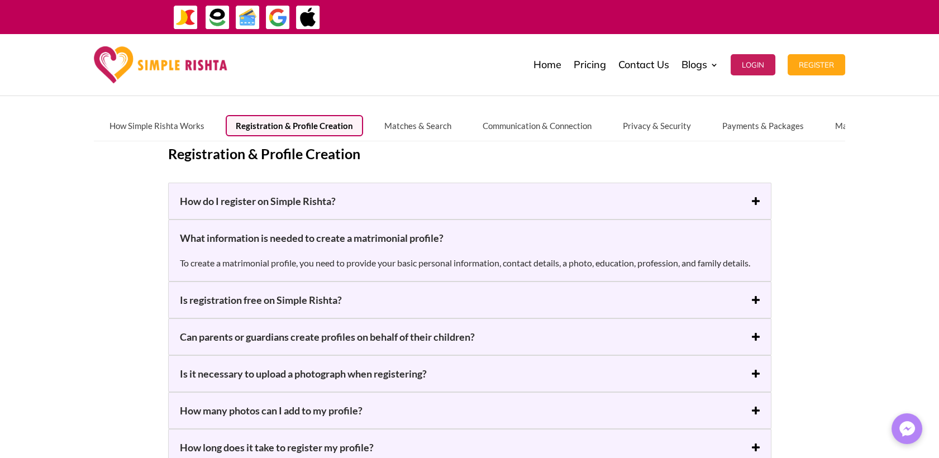
click at [246, 305] on h5 "Is registration free on Simple Rishta?" at bounding box center [470, 299] width 580 height 13
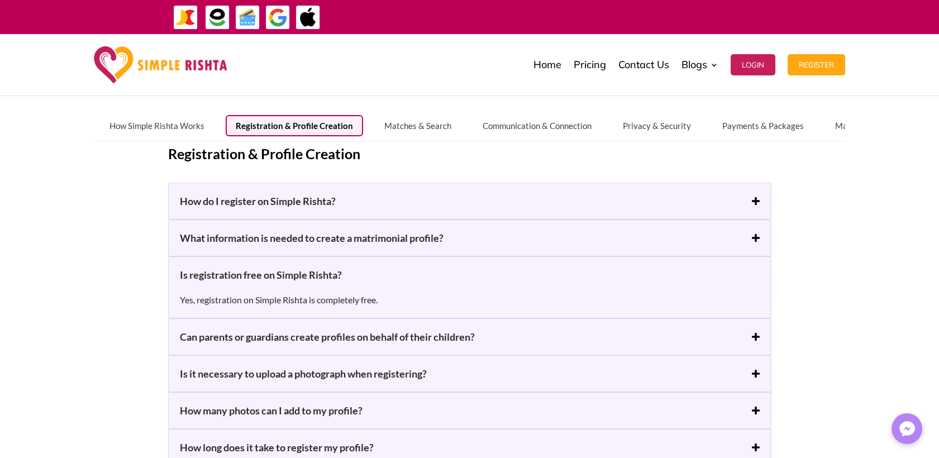
scroll to position [186, 0]
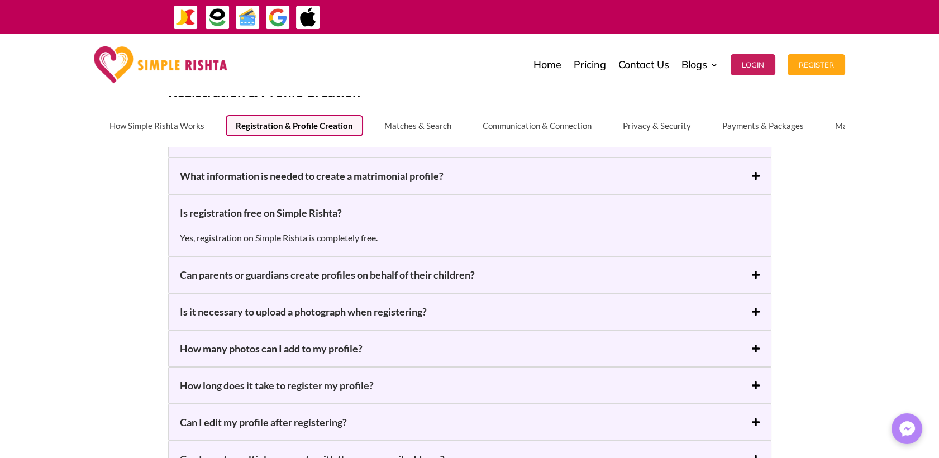
click at [266, 283] on div "Can parents or guardians create profiles on behalf of their children? Yes, Simp…" at bounding box center [469, 274] width 603 height 37
click at [266, 278] on h5 "Can parents or guardians create profiles on behalf of their children?" at bounding box center [470, 274] width 580 height 13
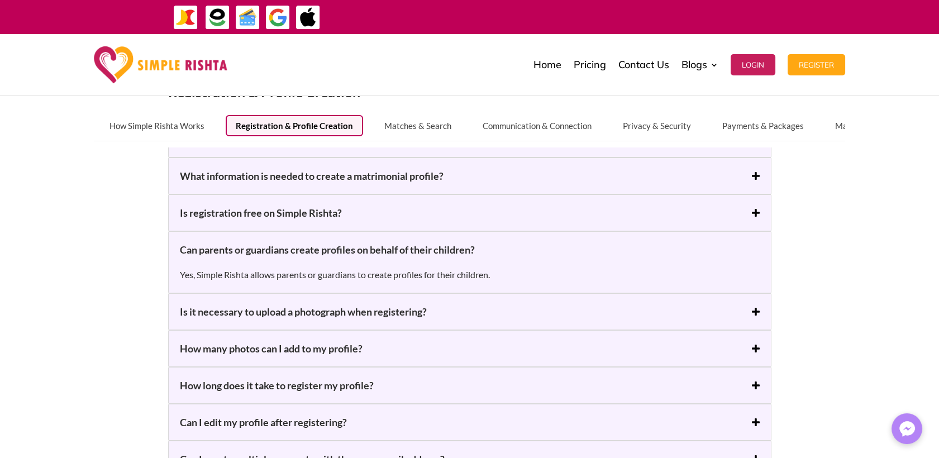
click at [253, 317] on h5 "Is it necessary to upload a photograph when registering?" at bounding box center [470, 311] width 580 height 13
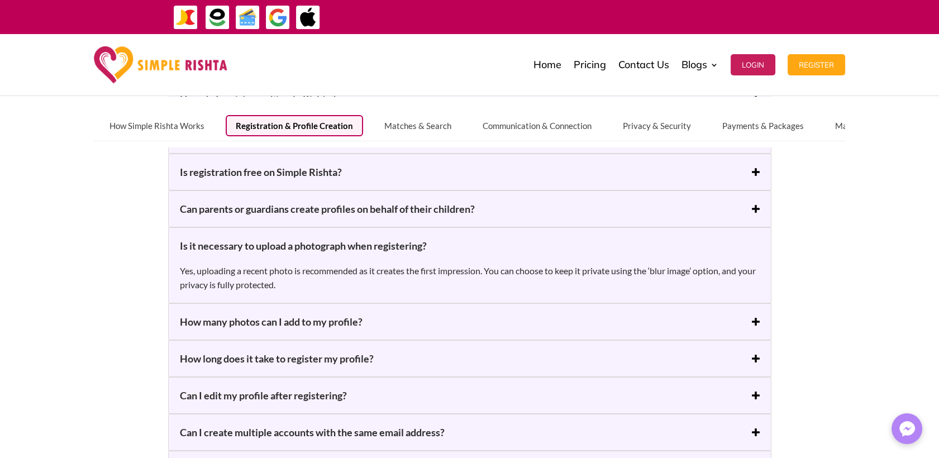
scroll to position [248, 0]
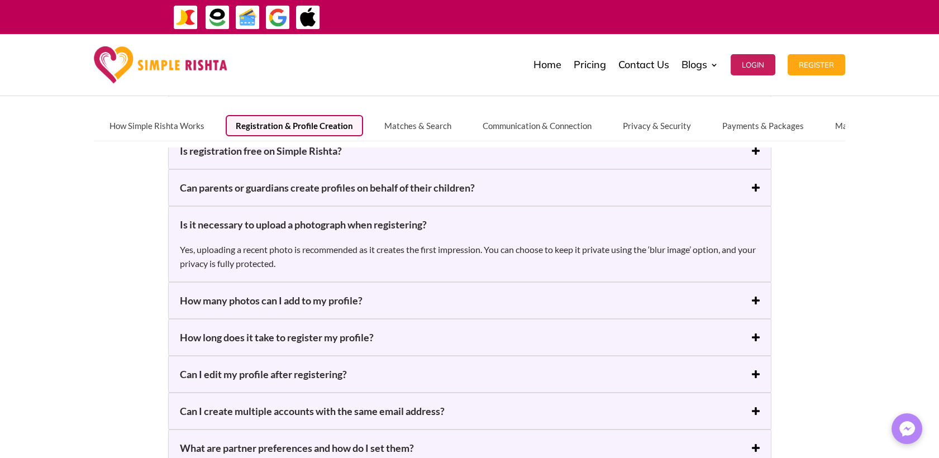
click at [306, 299] on h5 "How many photos can I add to my profile?" at bounding box center [470, 300] width 580 height 13
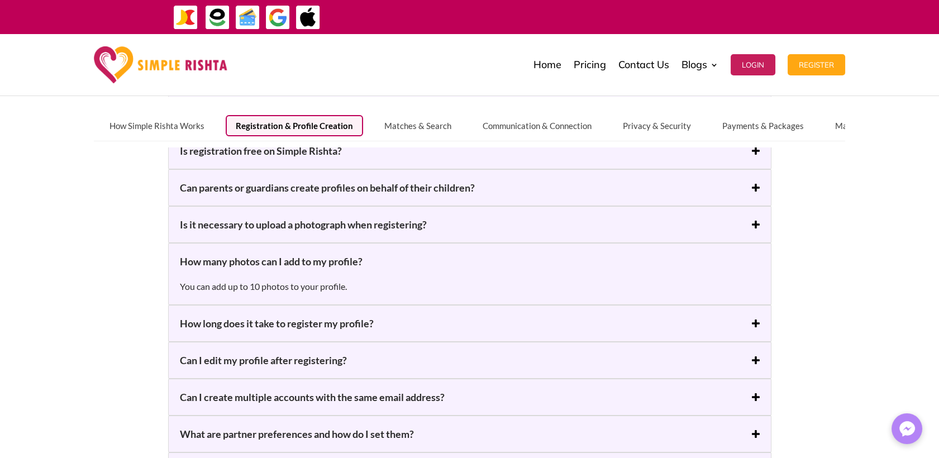
click at [277, 324] on h5 "How long does it take to register my profile?" at bounding box center [470, 323] width 580 height 13
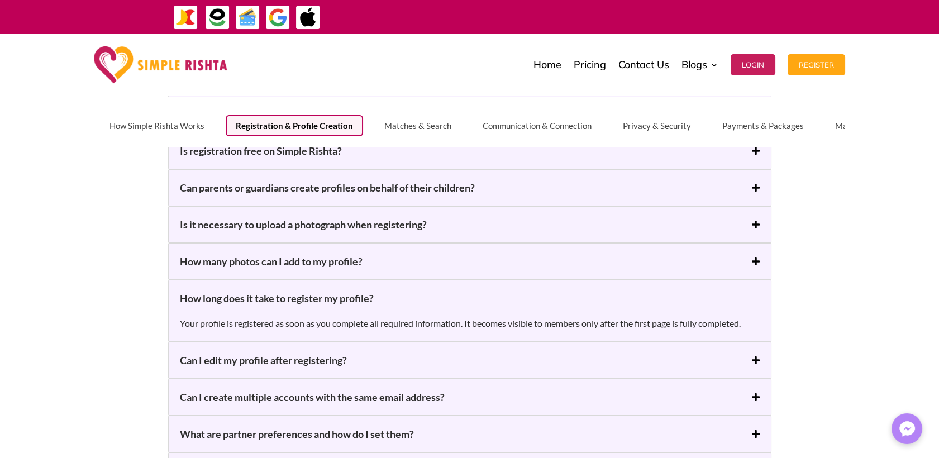
click at [273, 357] on h5 "Can I edit my profile after registering?" at bounding box center [470, 360] width 580 height 13
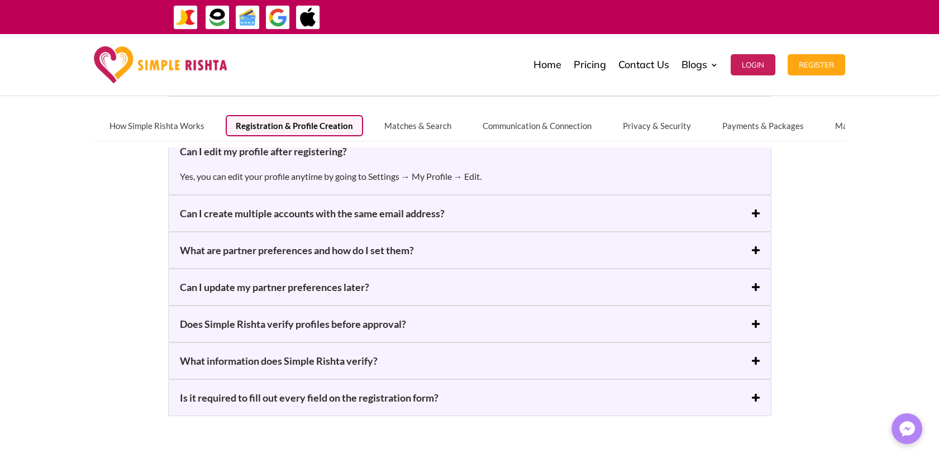
scroll to position [434, 0]
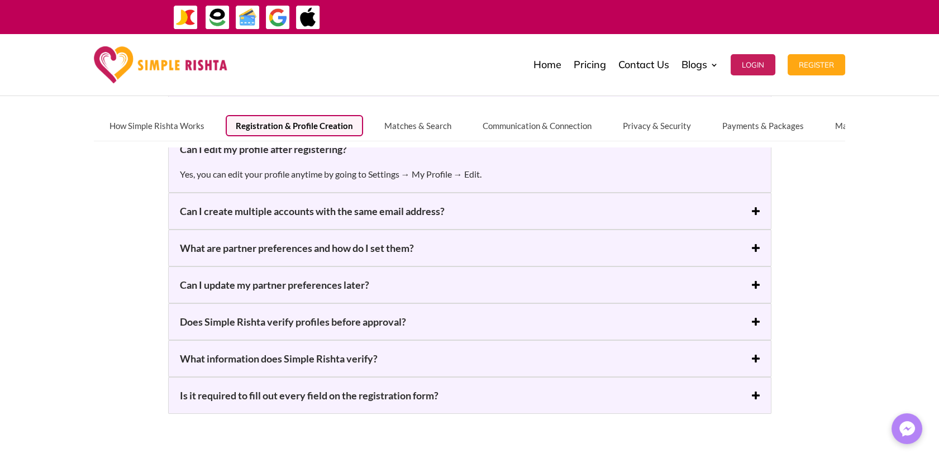
click at [296, 211] on h5 "Can I create multiple accounts with the same email address?" at bounding box center [470, 210] width 580 height 13
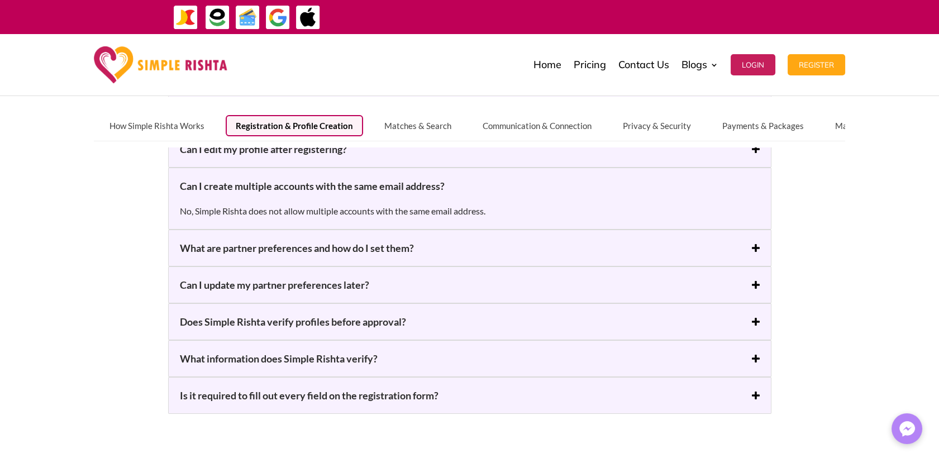
click at [263, 250] on h5 "What are partner preferences and how do I set them?" at bounding box center [470, 247] width 580 height 13
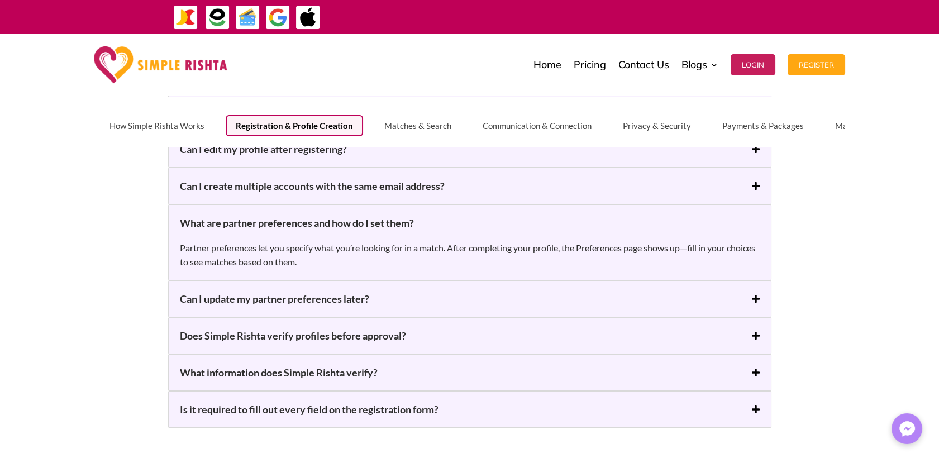
click at [264, 300] on h5 "Can I update my partner preferences later?" at bounding box center [470, 298] width 580 height 13
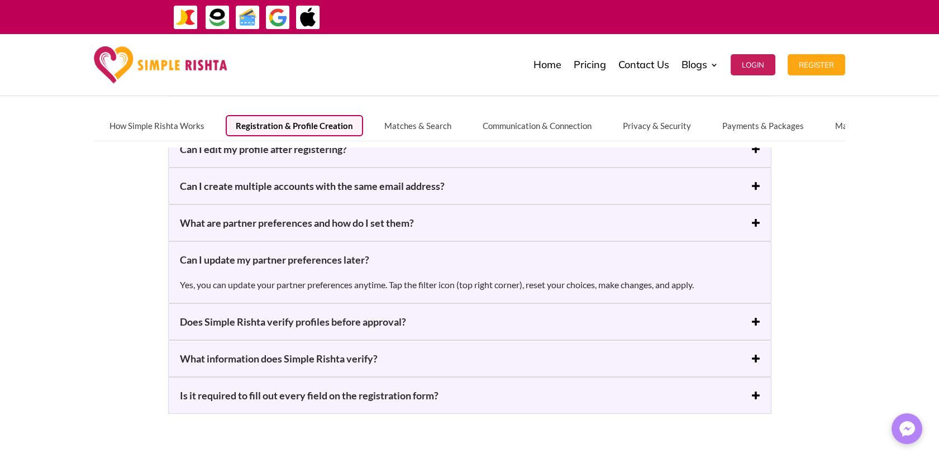
click at [262, 321] on h5 "Does Simple Rishta verify profiles before approval?" at bounding box center [470, 321] width 580 height 13
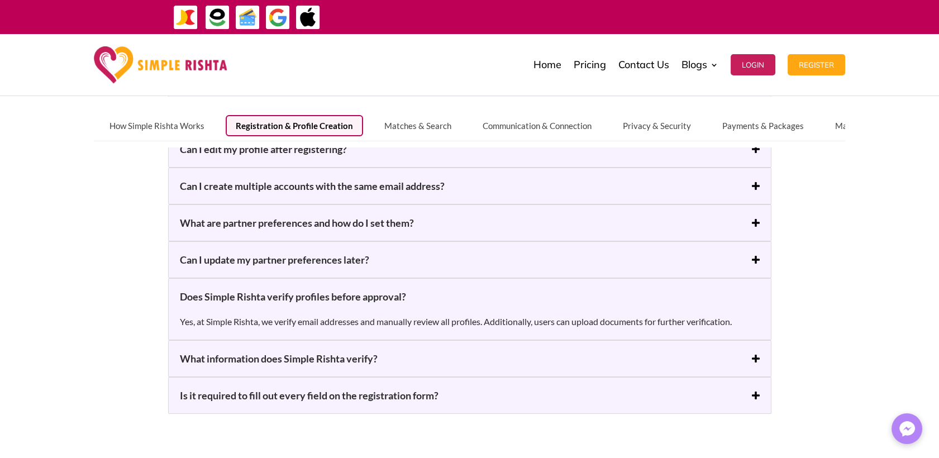
click at [217, 360] on h5 "What information does Simple Rishta verify?" at bounding box center [470, 358] width 580 height 13
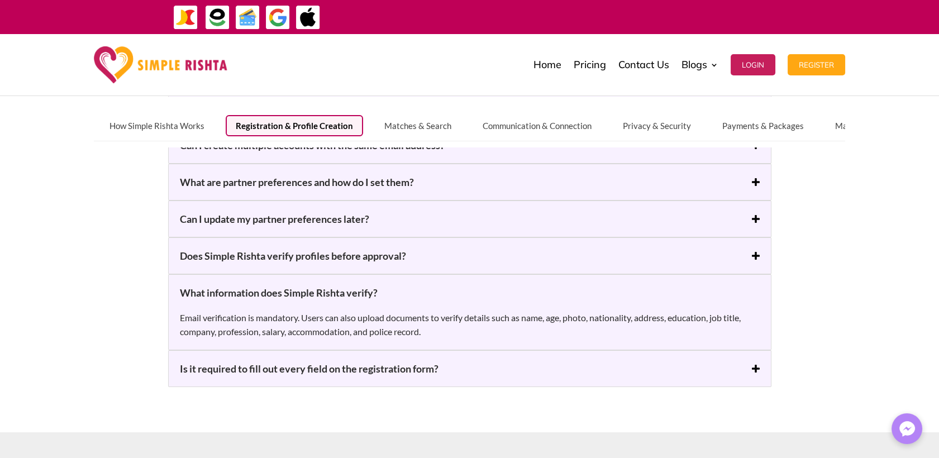
scroll to position [496, 0]
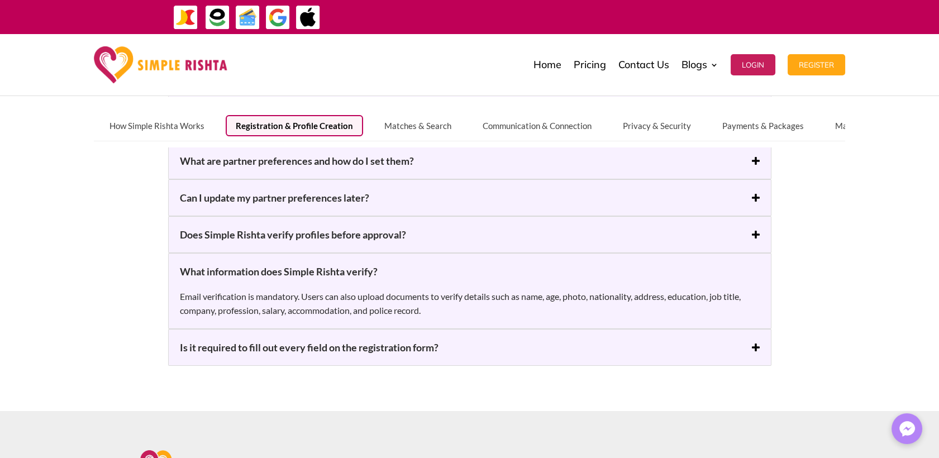
click at [359, 346] on h5 "Is it required to fill out every field on the registration form?" at bounding box center [470, 347] width 580 height 13
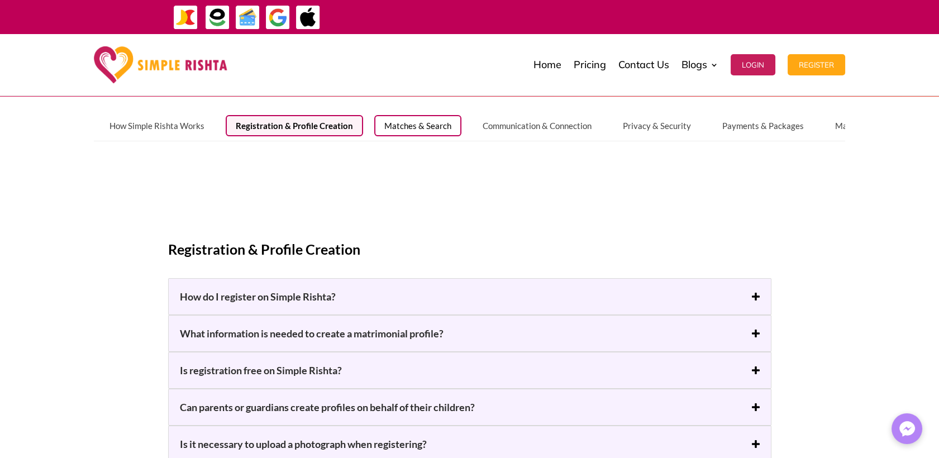
scroll to position [0, 0]
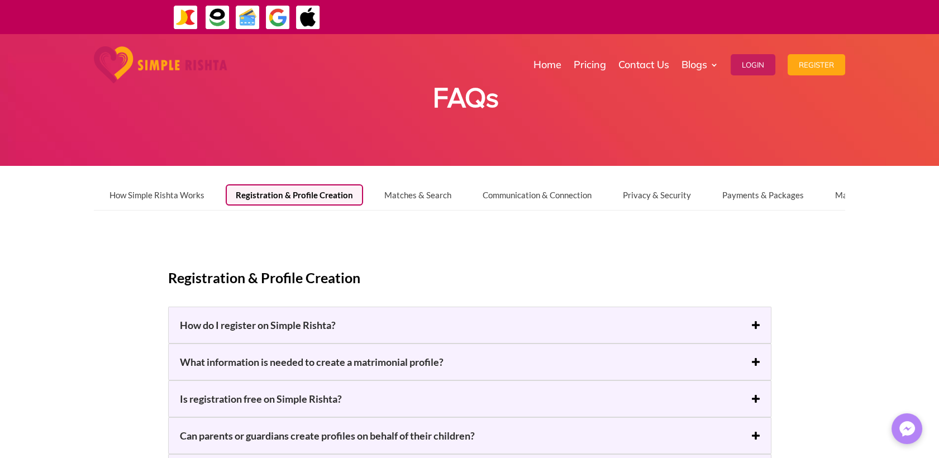
click at [881, 215] on div "How Simple Rishta Works Registration & Profile Creation Matches & Search Commun…" at bounding box center [469, 191] width 939 height 50
click at [759, 198] on button "Payments & Packages" at bounding box center [763, 194] width 102 height 21
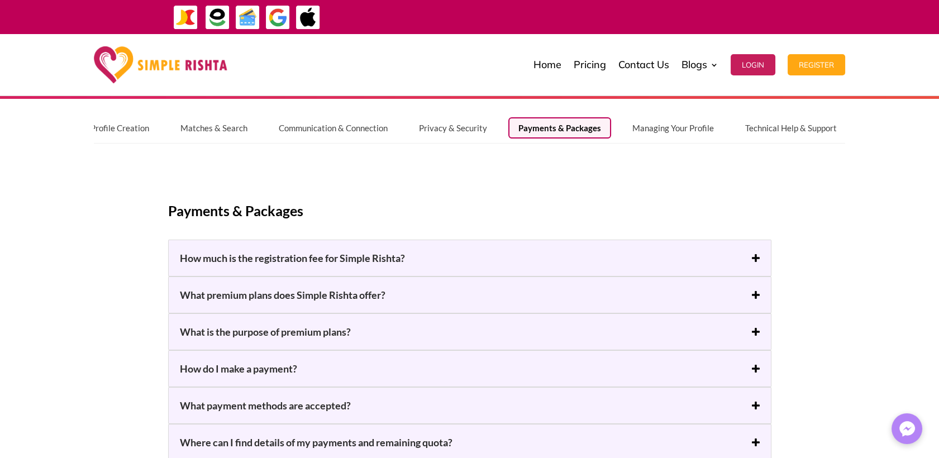
scroll to position [124, 0]
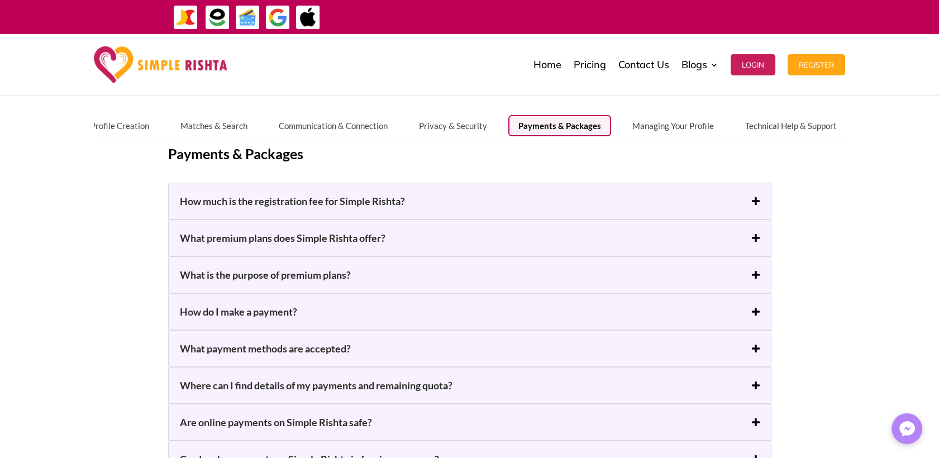
click at [469, 245] on div "What premium plans does Simple Rishta offer? Simple Rishta offers three premium…" at bounding box center [469, 238] width 603 height 37
click at [337, 273] on h5 "What is the purpose of premium plans?" at bounding box center [470, 274] width 580 height 13
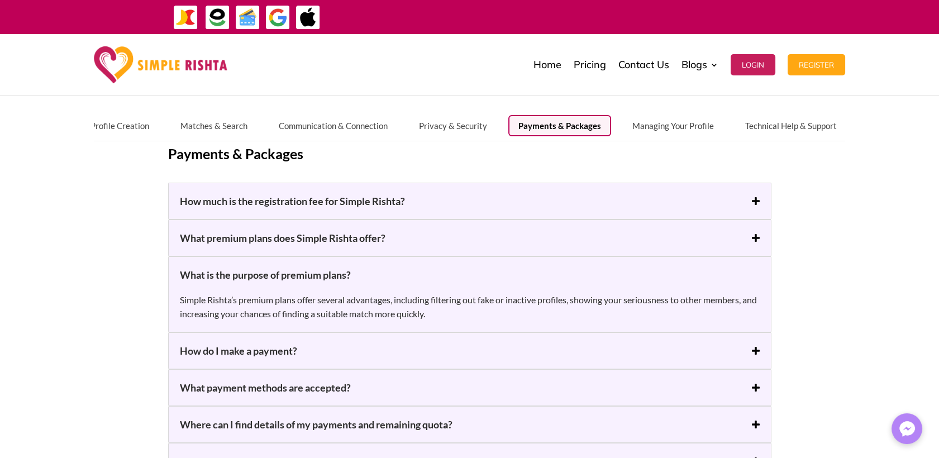
click at [313, 354] on h5 "How do I make a payment?" at bounding box center [470, 350] width 580 height 13
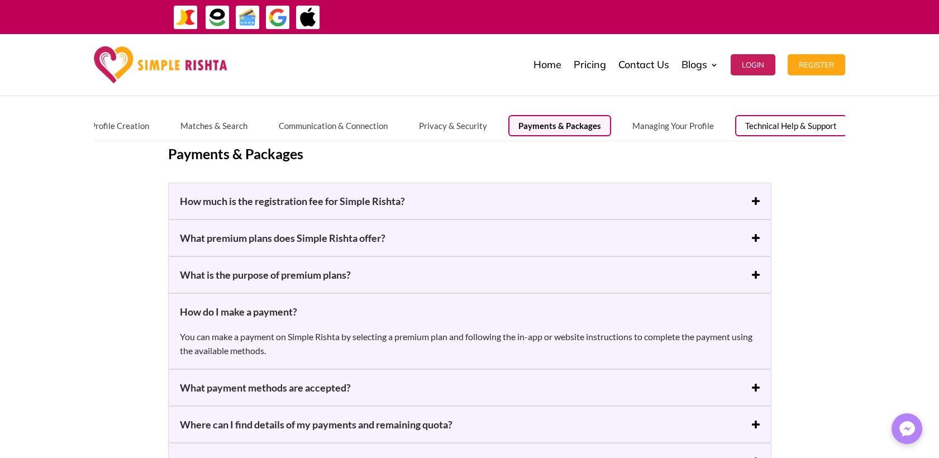
click at [777, 125] on button "Technical Help & Support" at bounding box center [791, 125] width 112 height 21
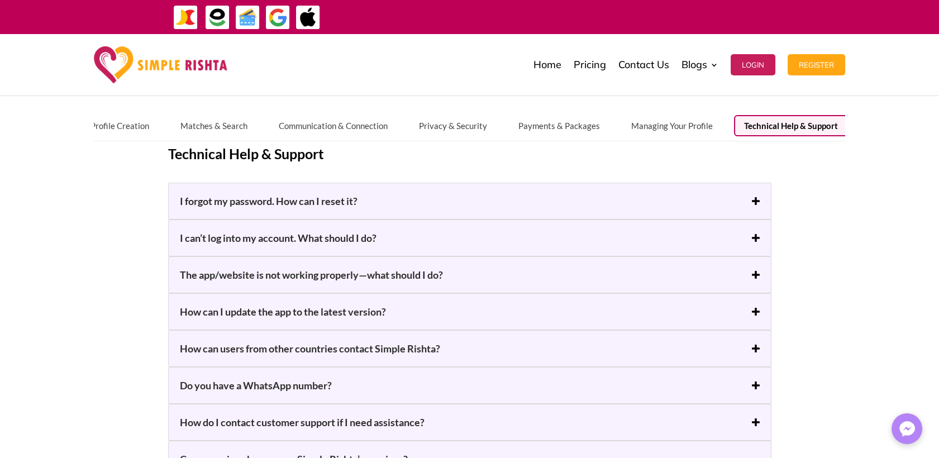
click at [348, 241] on h5 "I can’t log into my account. What should I do?" at bounding box center [470, 237] width 580 height 13
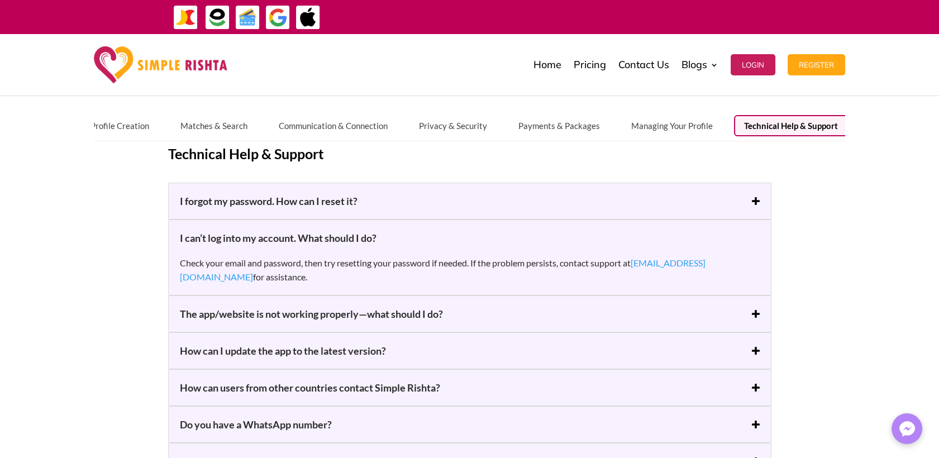
click at [358, 315] on h5 "The app/website is not working properly—what should I do?" at bounding box center [470, 313] width 580 height 13
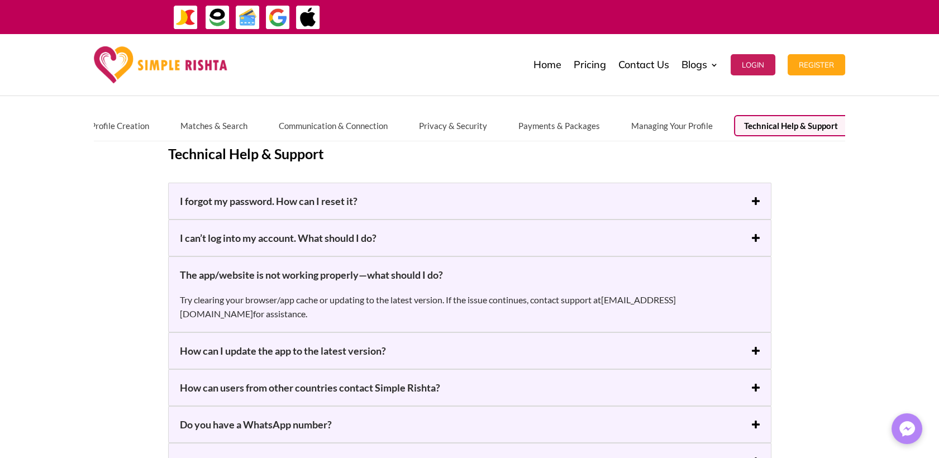
scroll to position [186, 0]
